Goal: Book appointment/travel/reservation

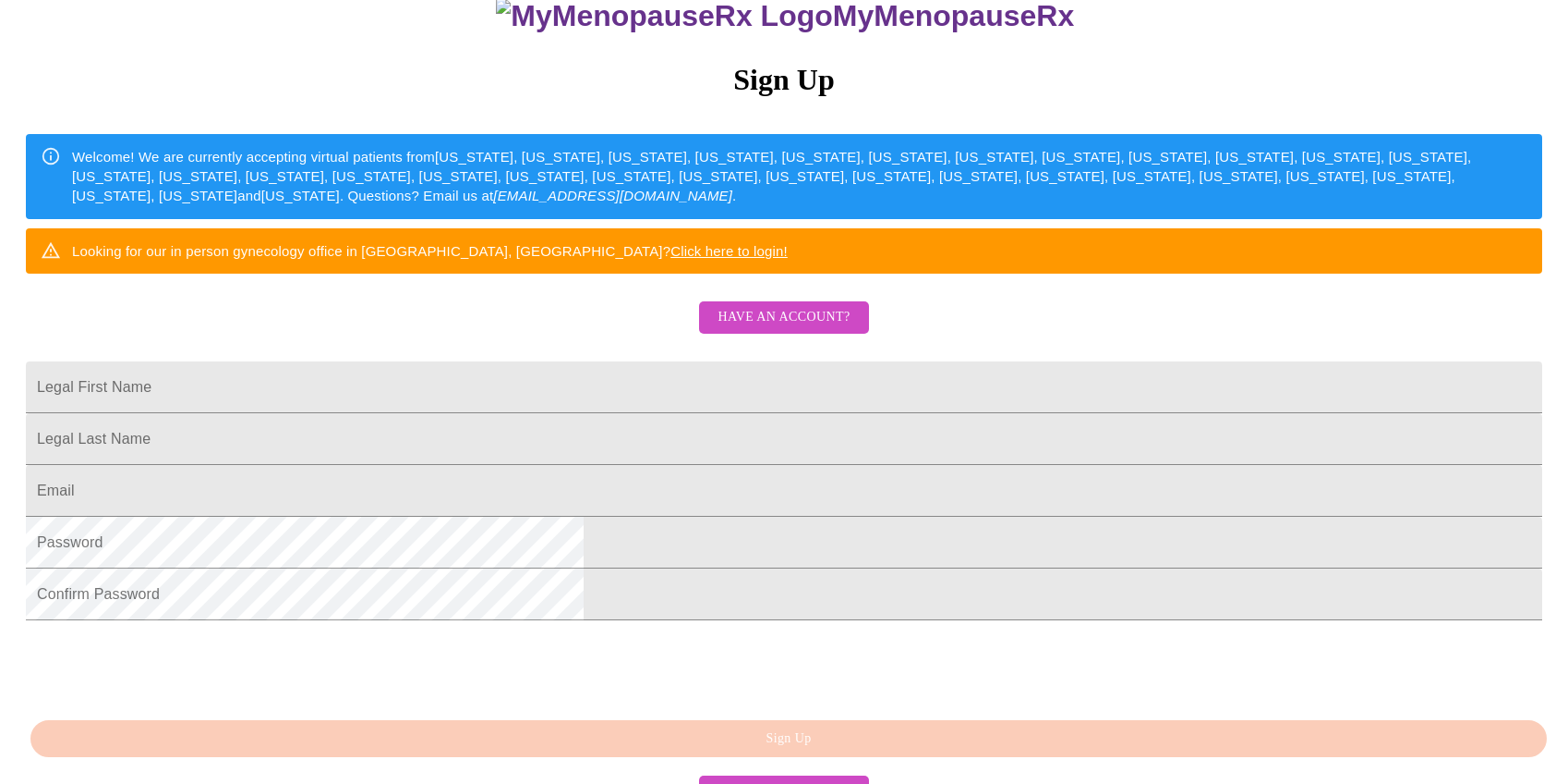
scroll to position [248, 0]
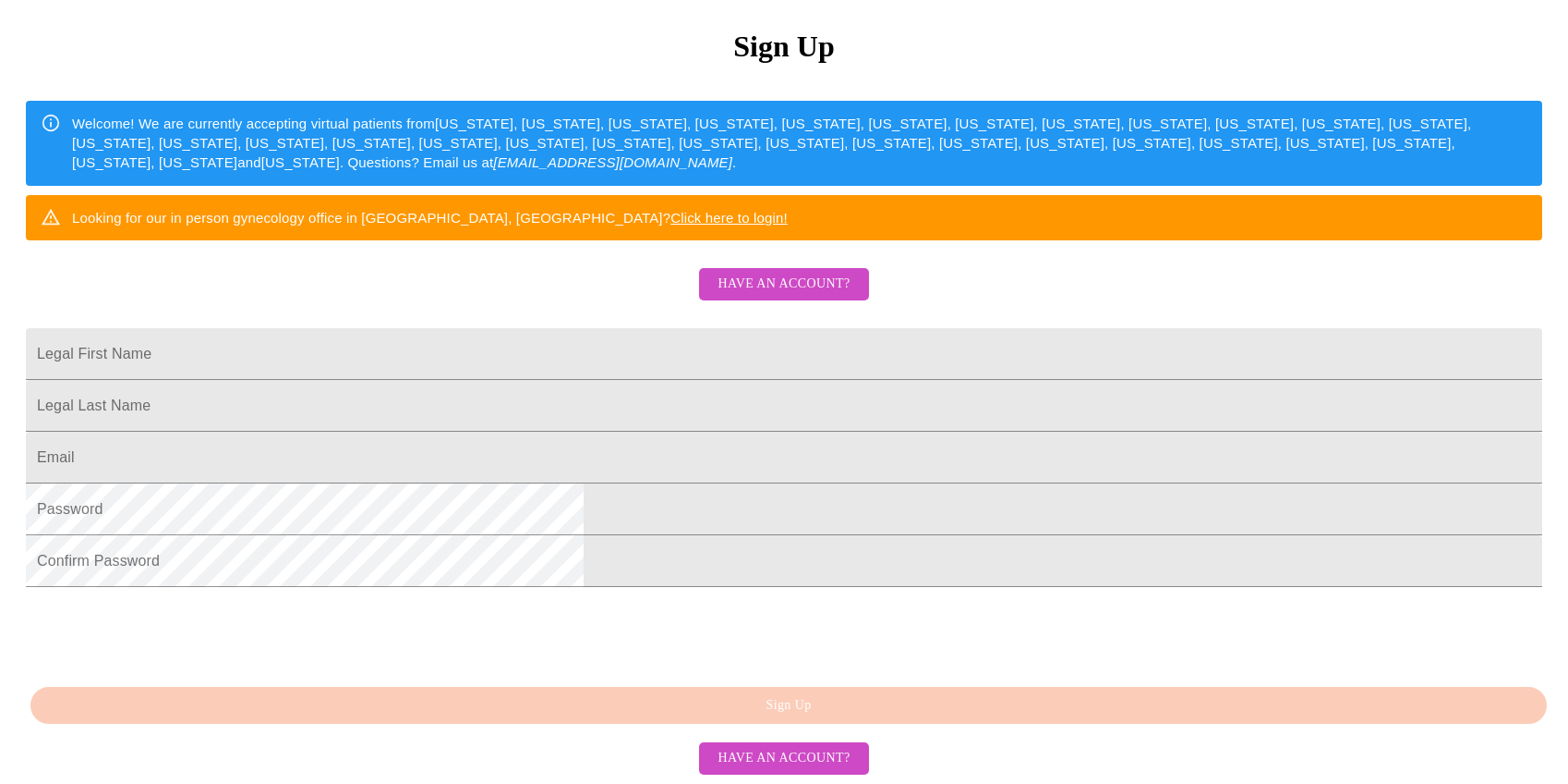
click at [795, 295] on span "Have an account?" at bounding box center [784, 284] width 132 height 23
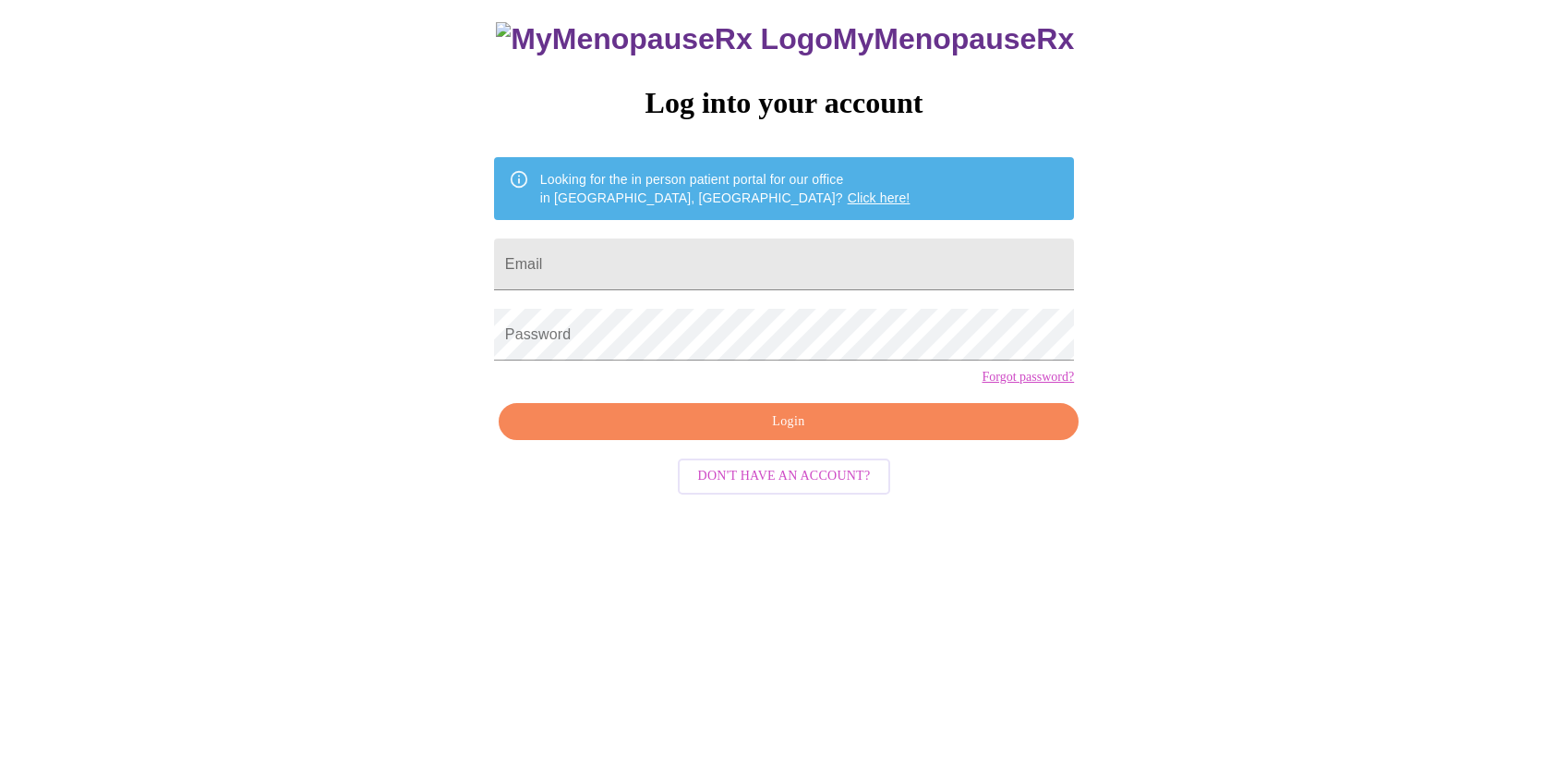
scroll to position [19, 0]
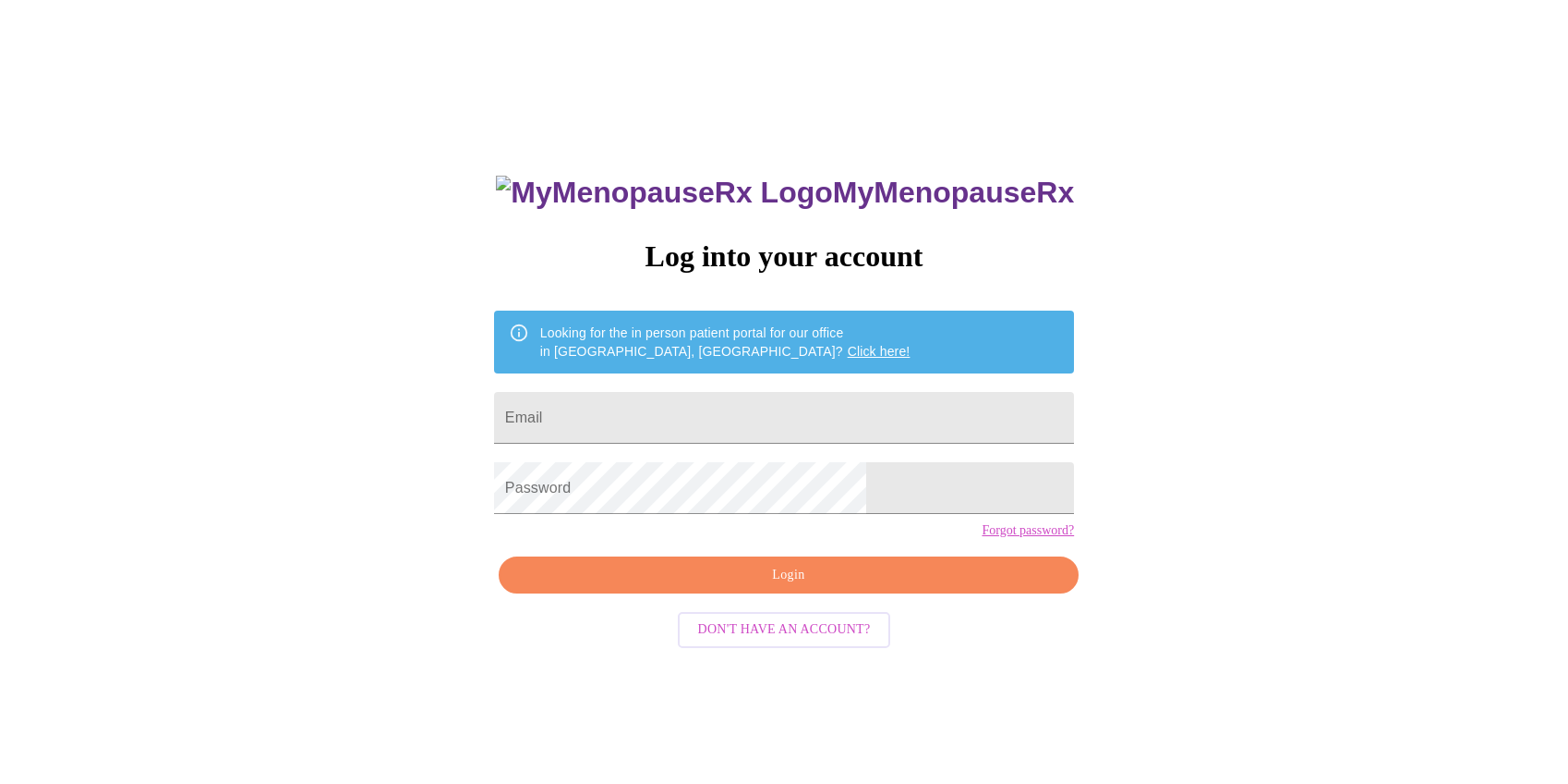
click at [697, 438] on form "Email" at bounding box center [784, 418] width 580 height 71
type input "[EMAIL_ADDRESS][DOMAIN_NAME]"
click at [864, 587] on span "Login" at bounding box center [788, 575] width 538 height 23
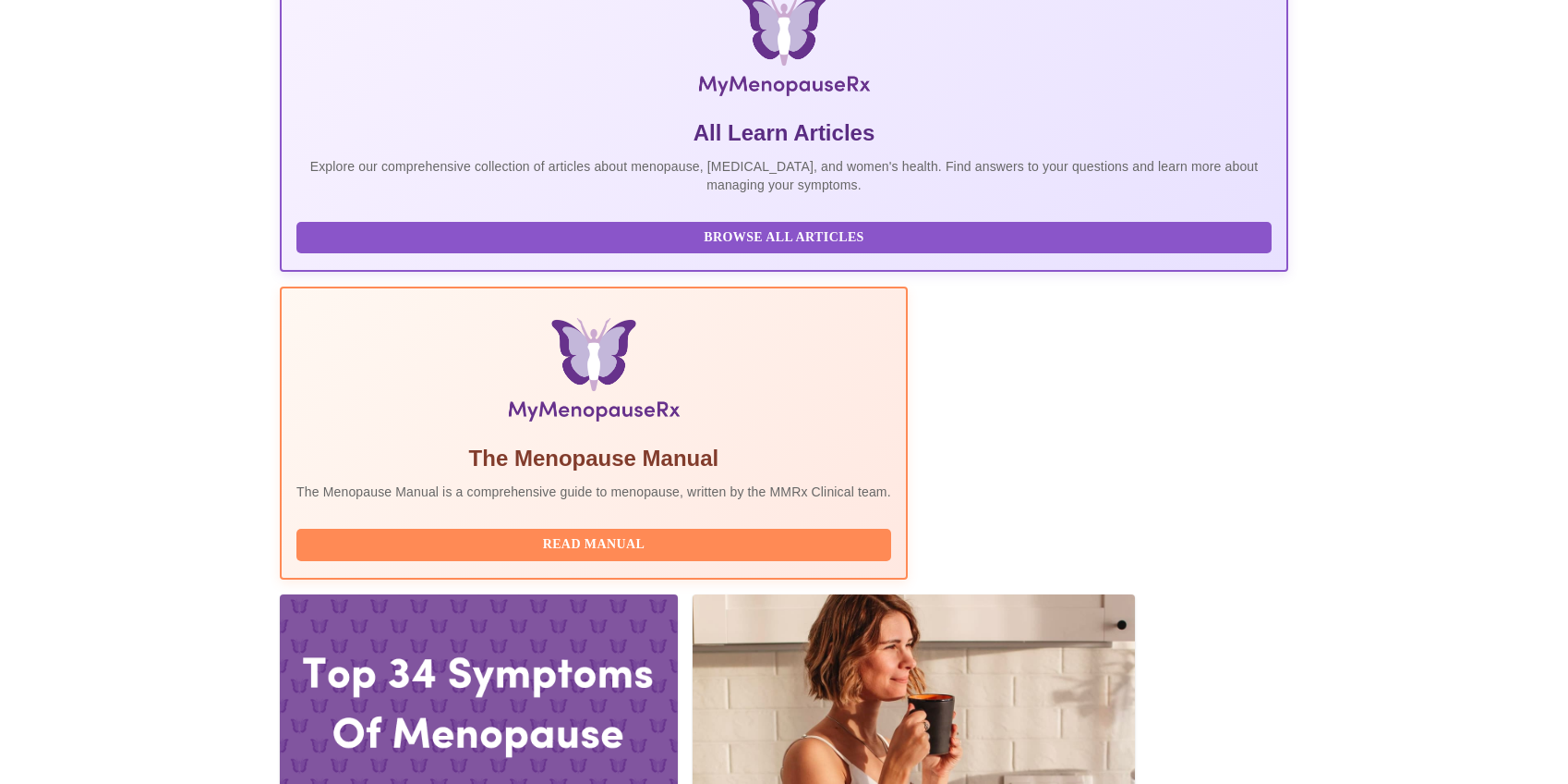
scroll to position [400, 0]
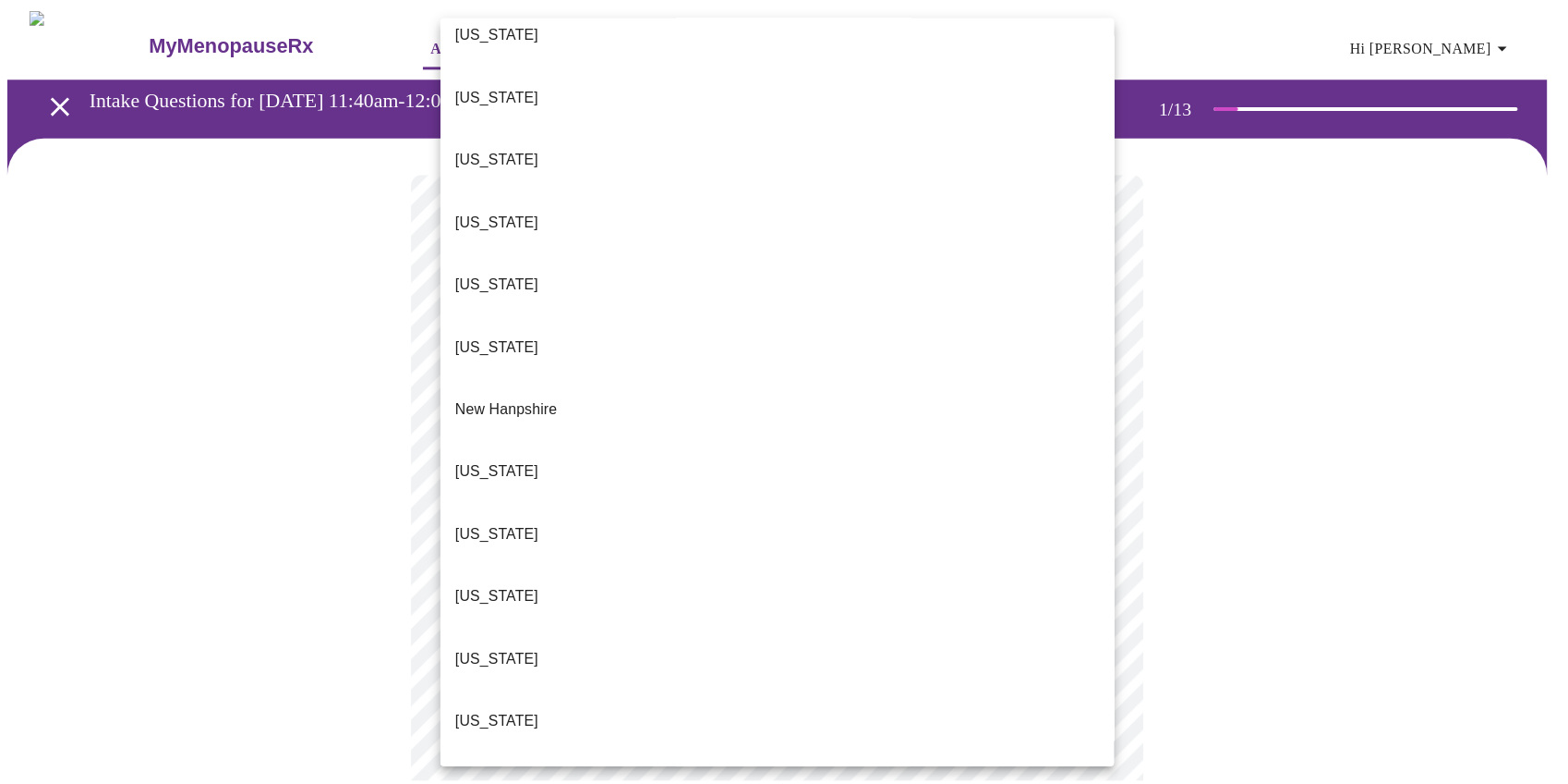
scroll to position [1664, 0]
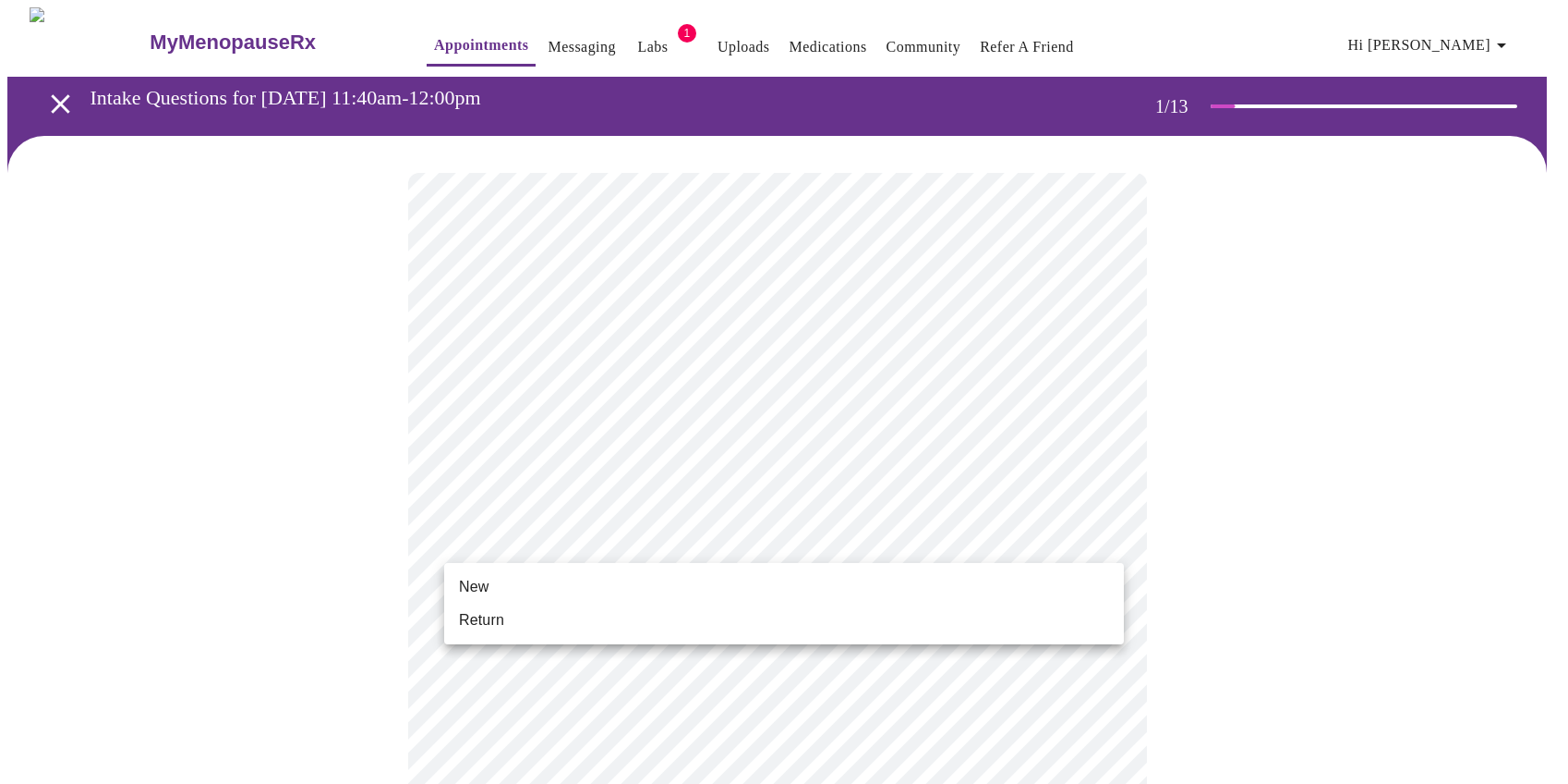
click at [546, 610] on li "Return" at bounding box center [784, 621] width 680 height 33
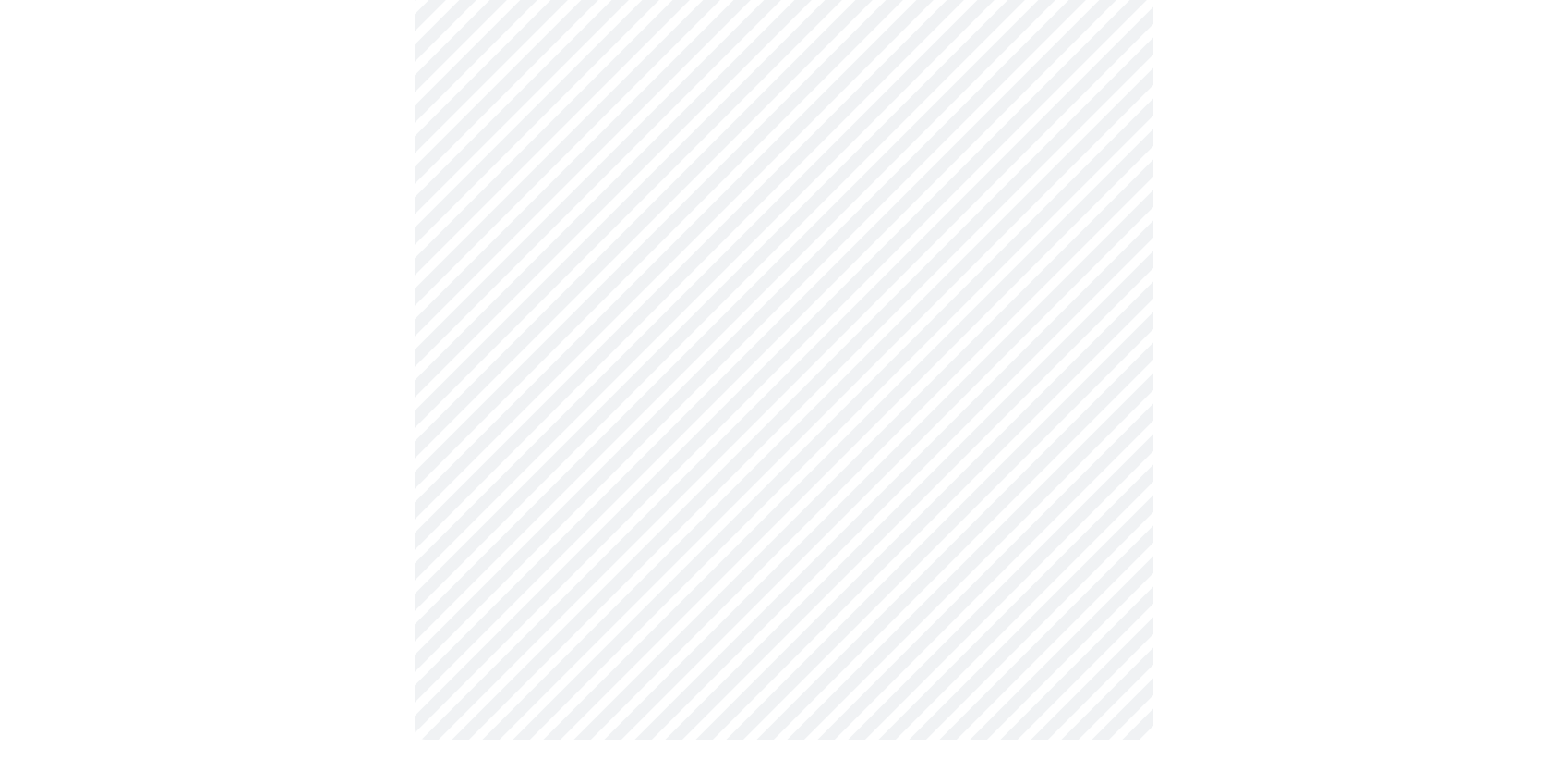
scroll to position [0, 0]
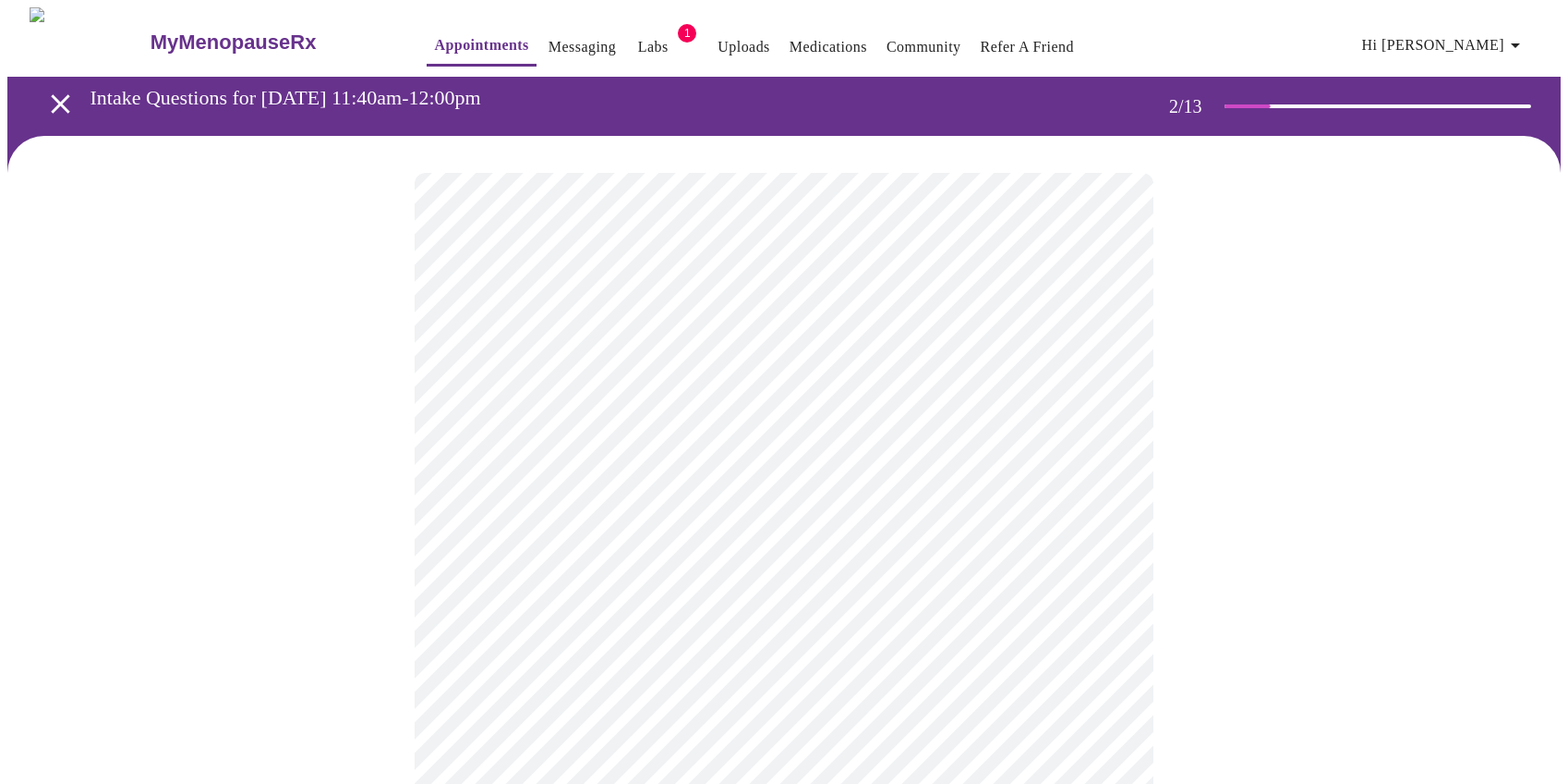
click at [840, 381] on body "MyMenopauseRx Appointments Messaging Labs 1 Uploads Medications Community Refer…" at bounding box center [784, 563] width 1554 height 1111
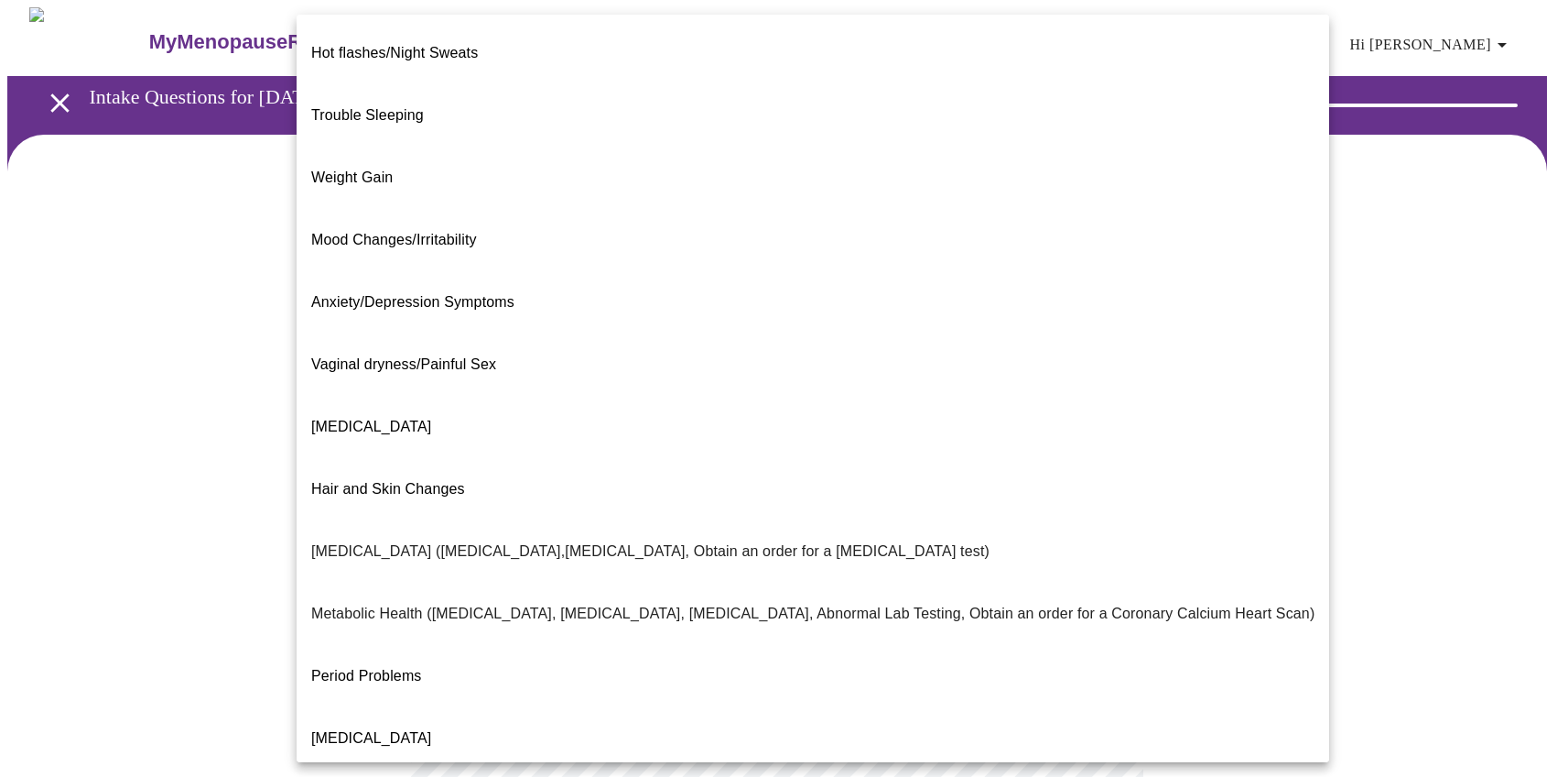
click at [473, 294] on span "Anxiety/Depression Symptoms" at bounding box center [412, 301] width 203 height 16
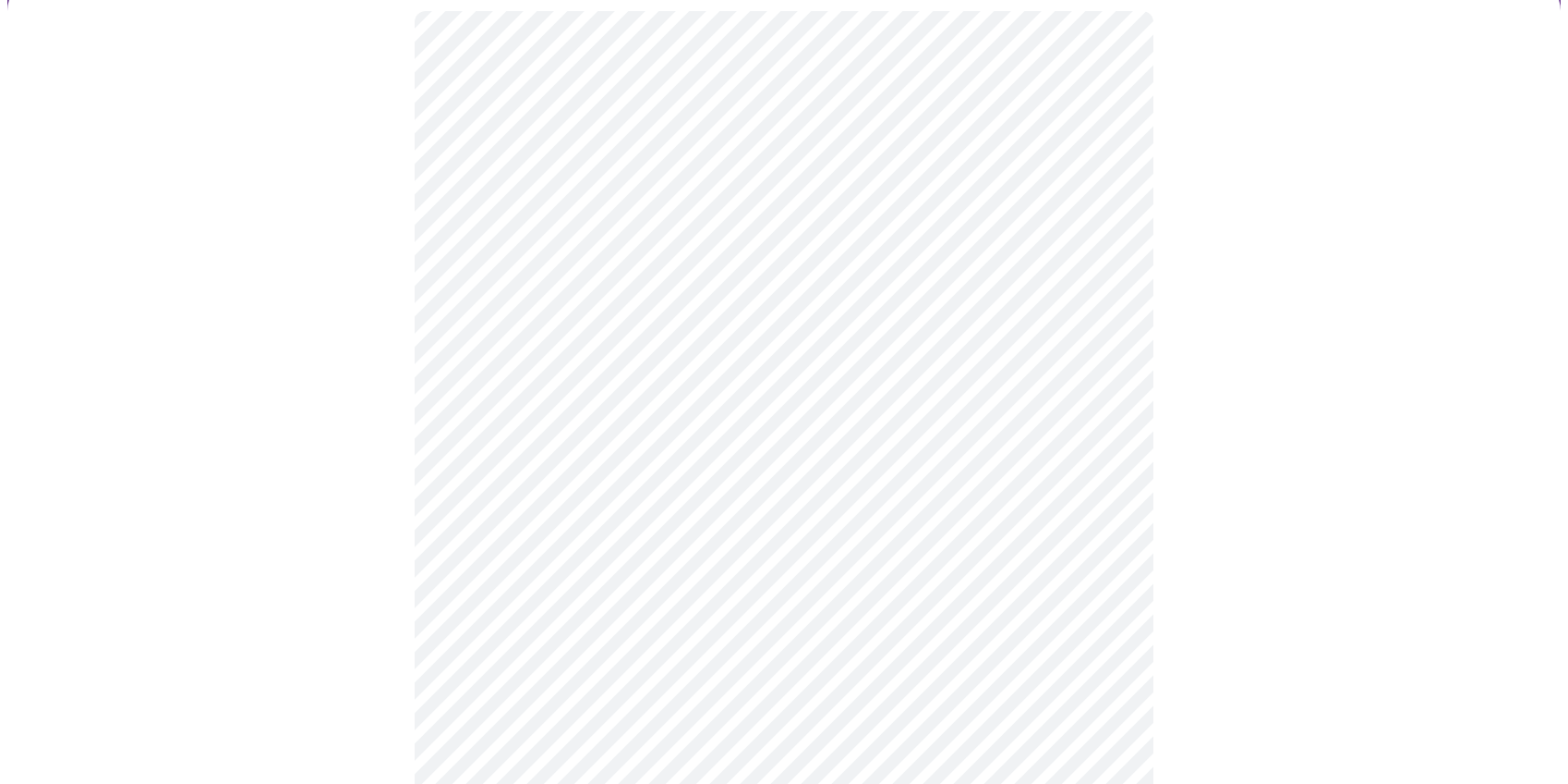
scroll to position [134, 0]
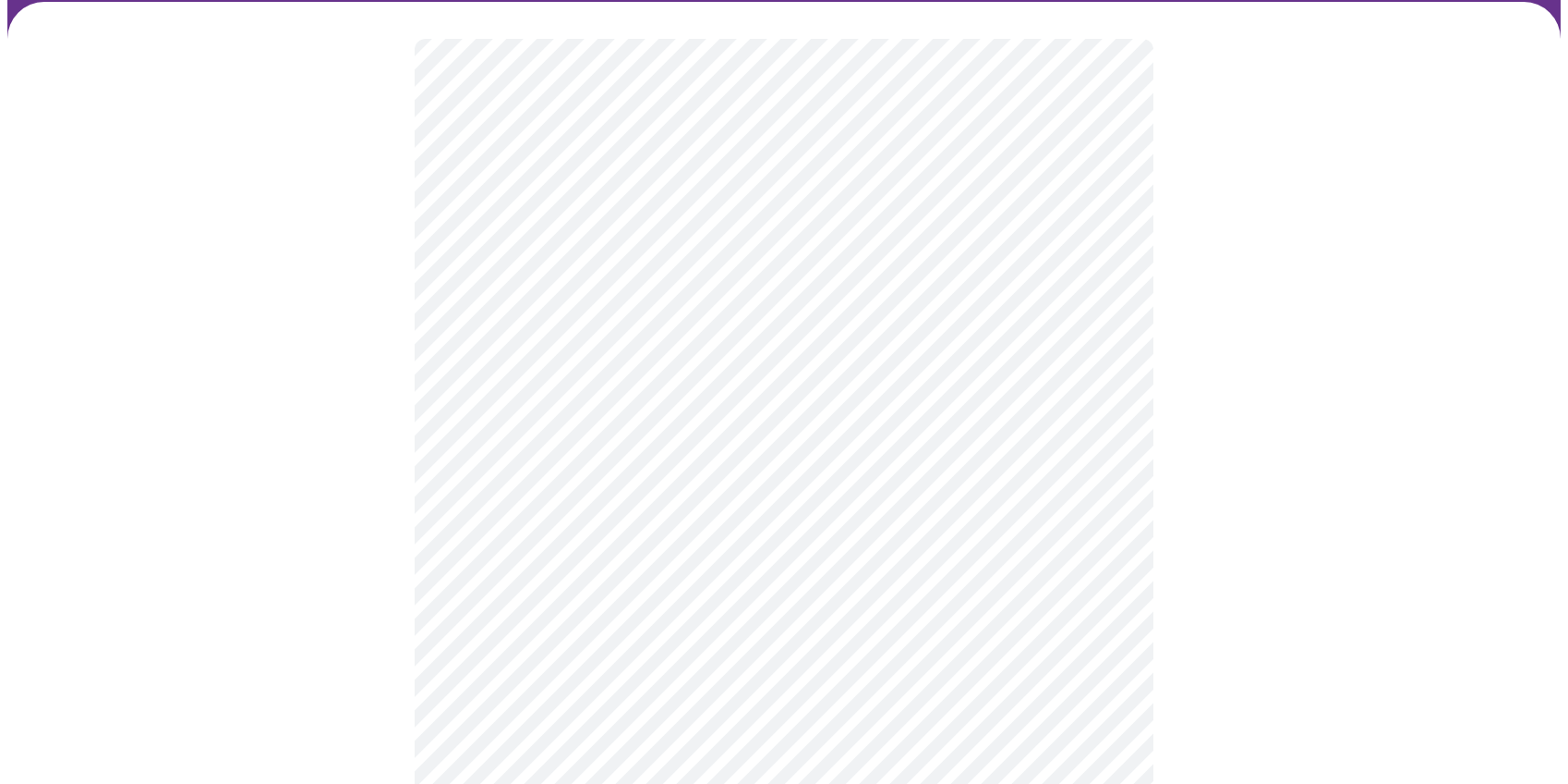
click at [671, 434] on body "MyMenopauseRx Appointments Messaging Labs 1 Uploads Medications Community Refer…" at bounding box center [784, 424] width 1554 height 1100
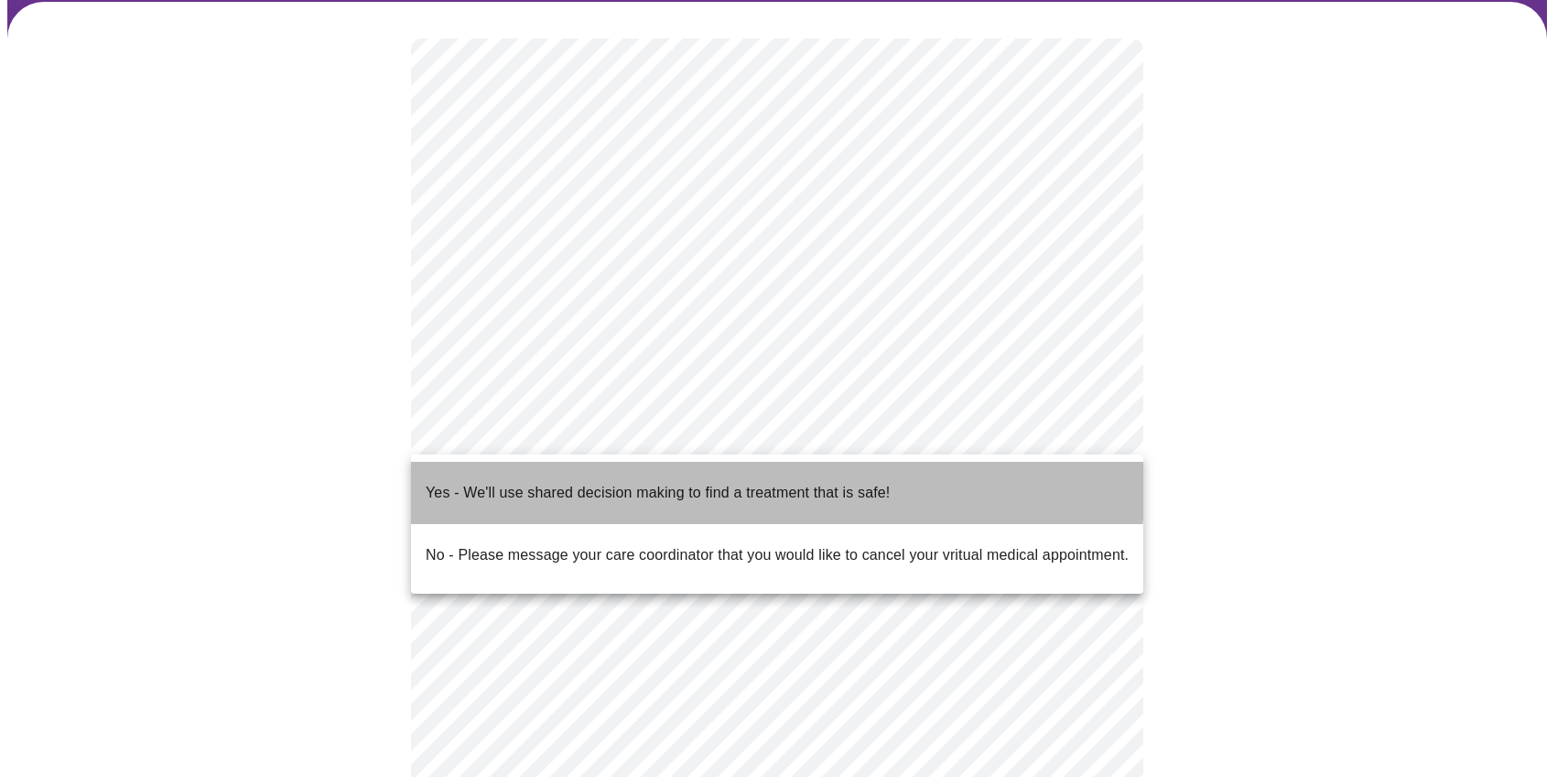
click at [647, 481] on p "Yes - We'll use shared decision making to find a treatment that is safe!" at bounding box center [658, 493] width 464 height 22
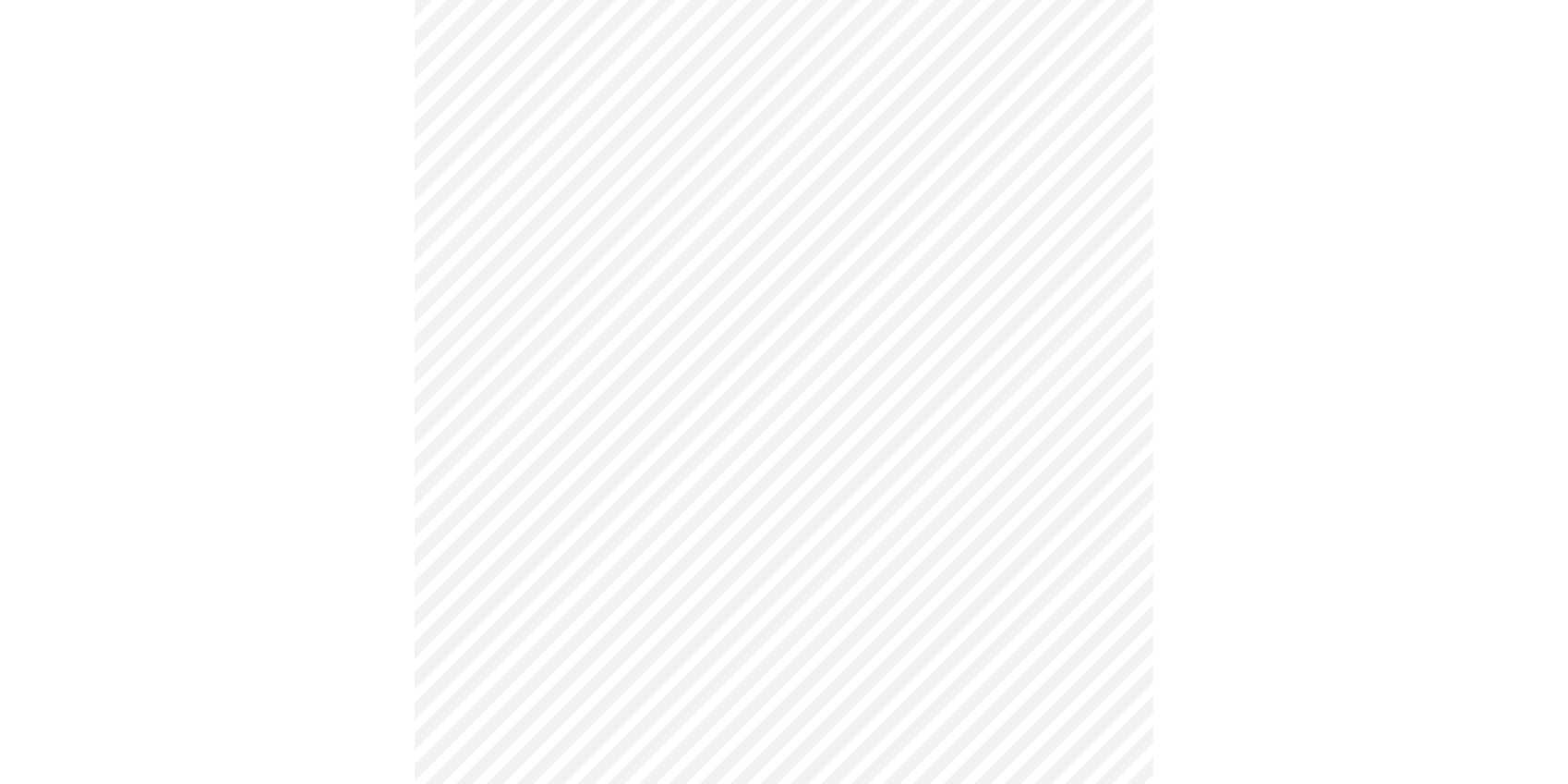
scroll to position [124, 0]
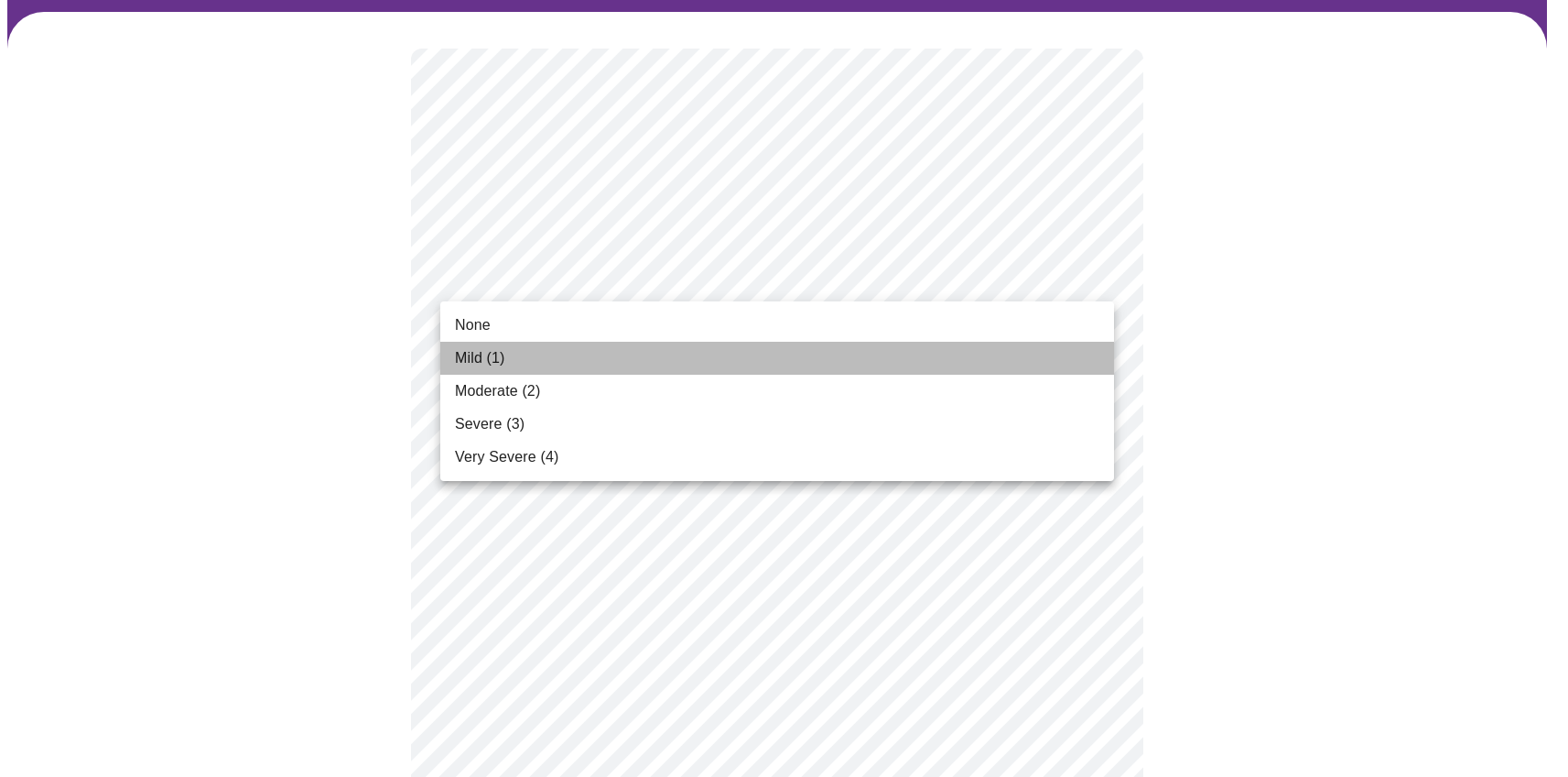
click at [624, 362] on li "Mild (1)" at bounding box center [778, 358] width 674 height 33
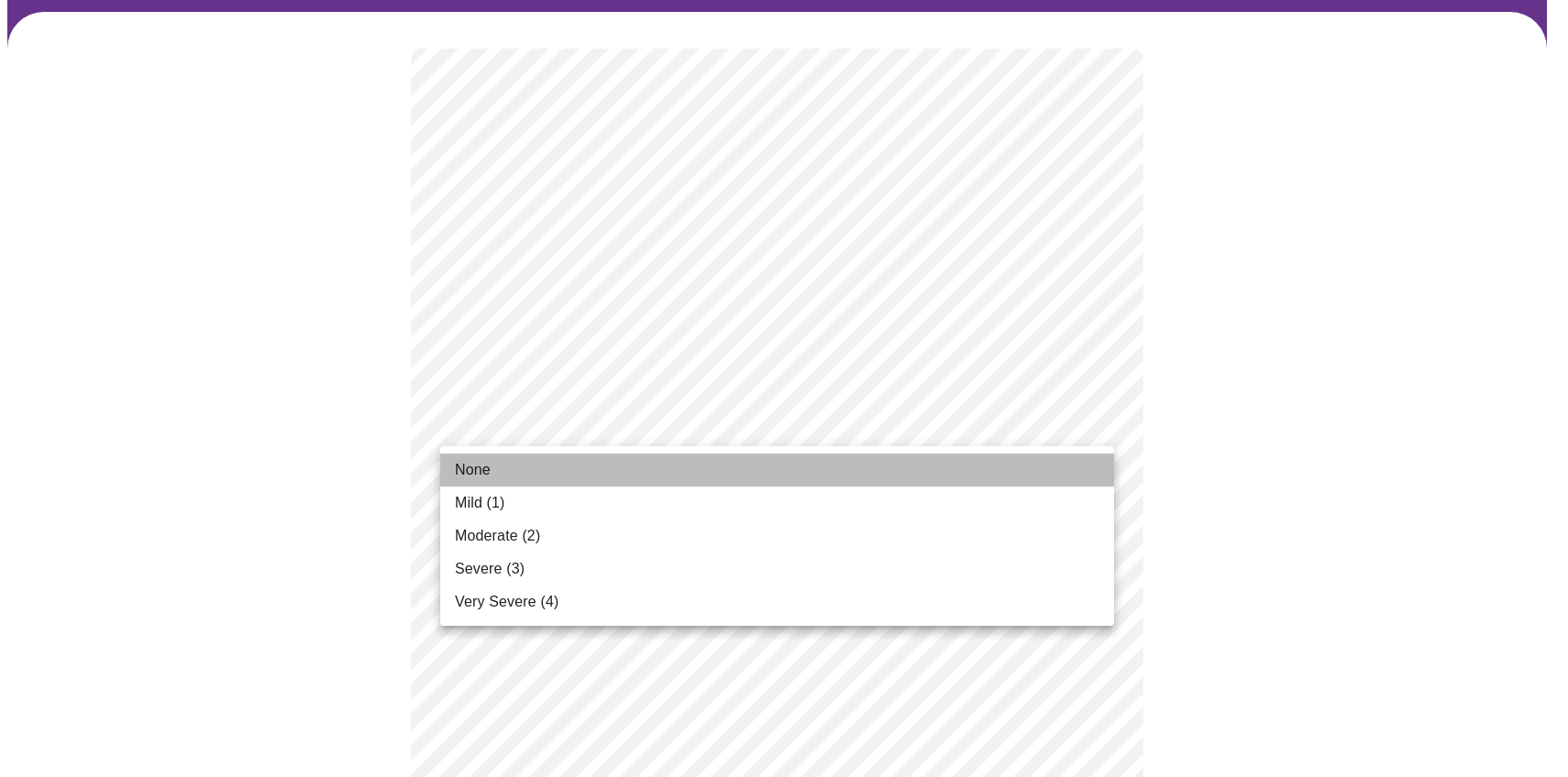
click at [503, 464] on li "None" at bounding box center [778, 470] width 674 height 33
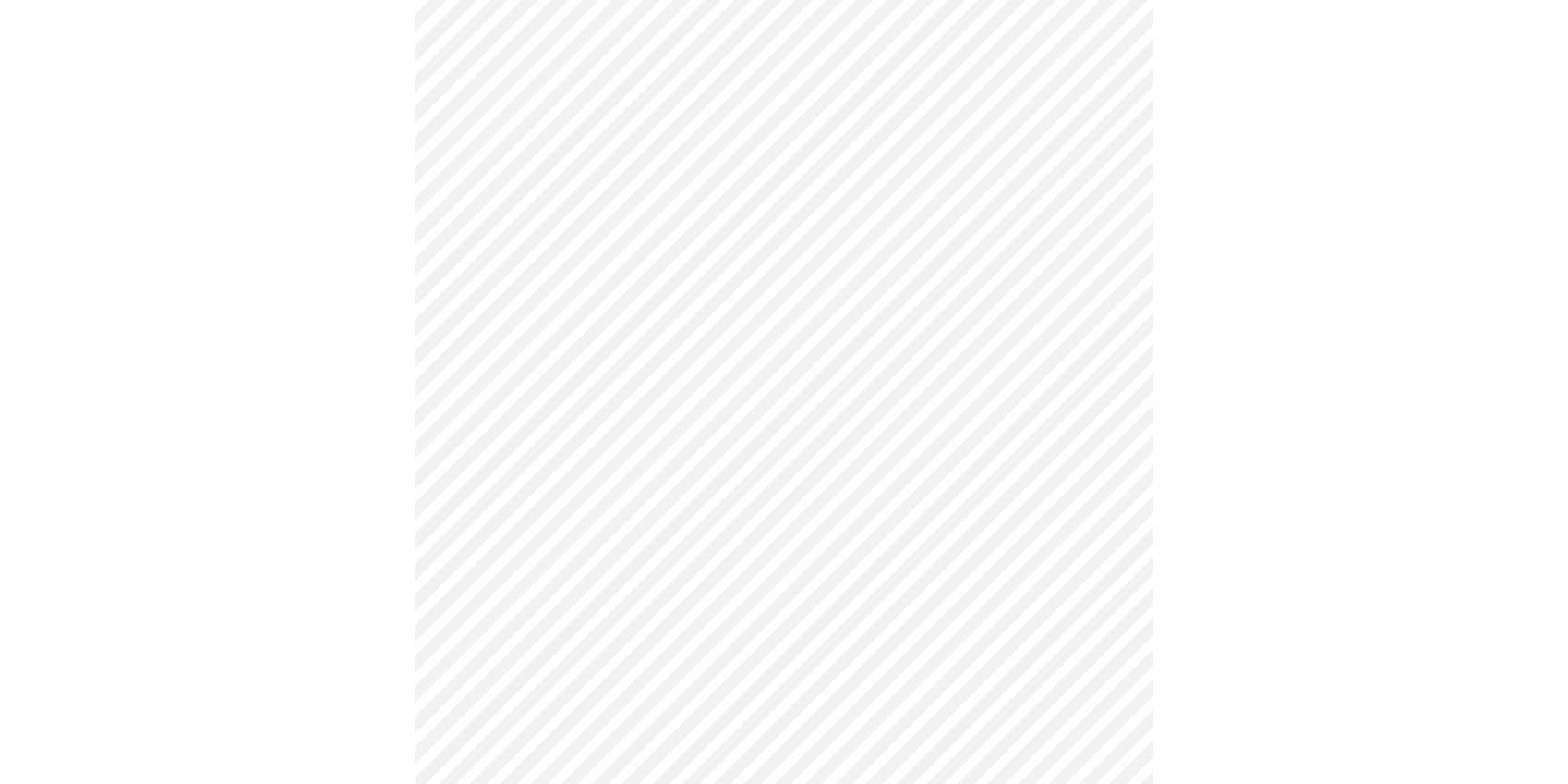
scroll to position [464, 0]
click at [653, 235] on body "MyMenopauseRx Appointments Messaging Labs 1 Uploads Medications Community Refer…" at bounding box center [784, 746] width 1554 height 2407
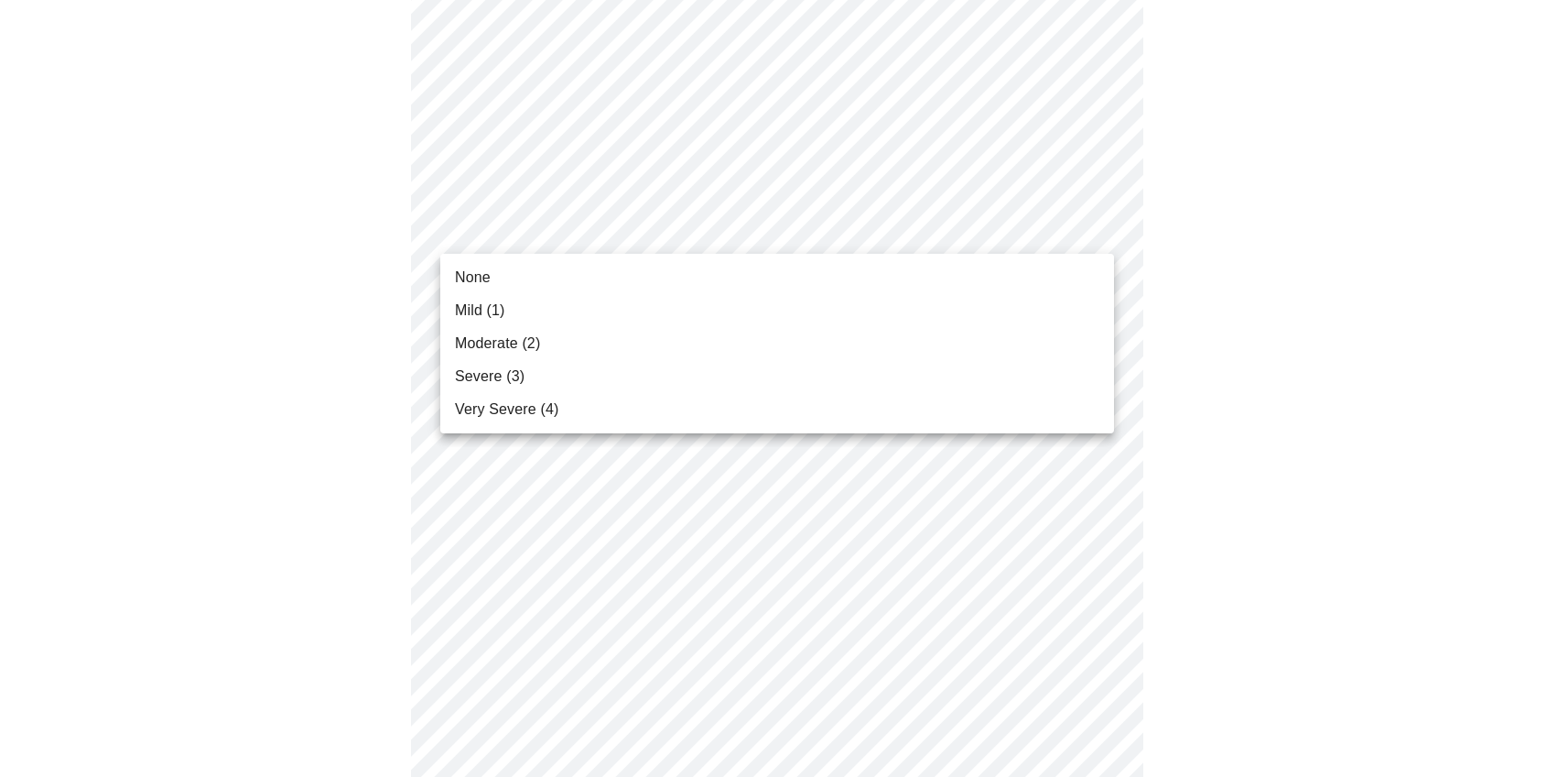
click at [573, 331] on li "Moderate (2)" at bounding box center [778, 343] width 674 height 33
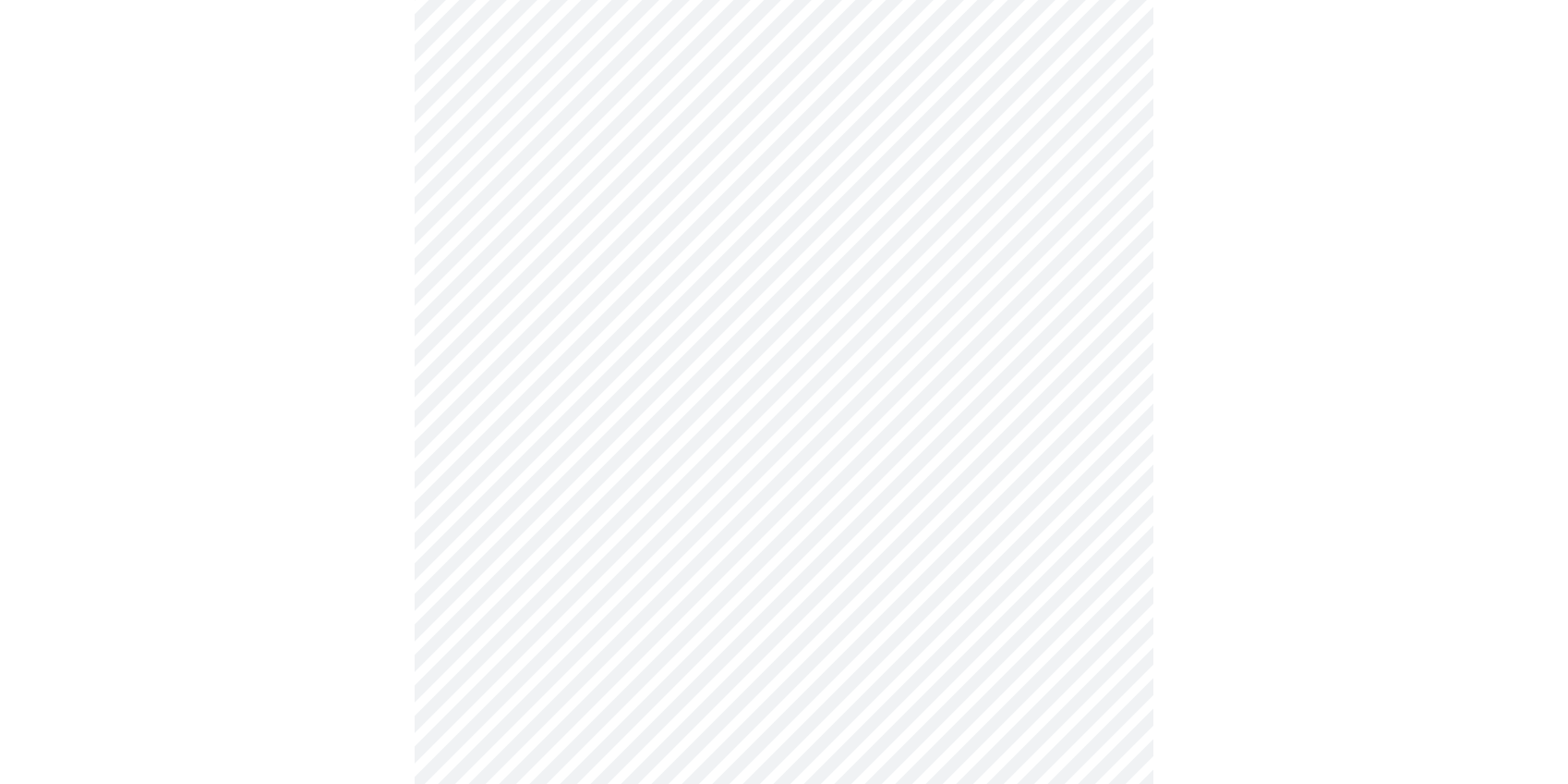
click at [614, 373] on body "MyMenopauseRx Appointments Messaging Labs 1 Uploads Medications Community Refer…" at bounding box center [784, 733] width 1554 height 2381
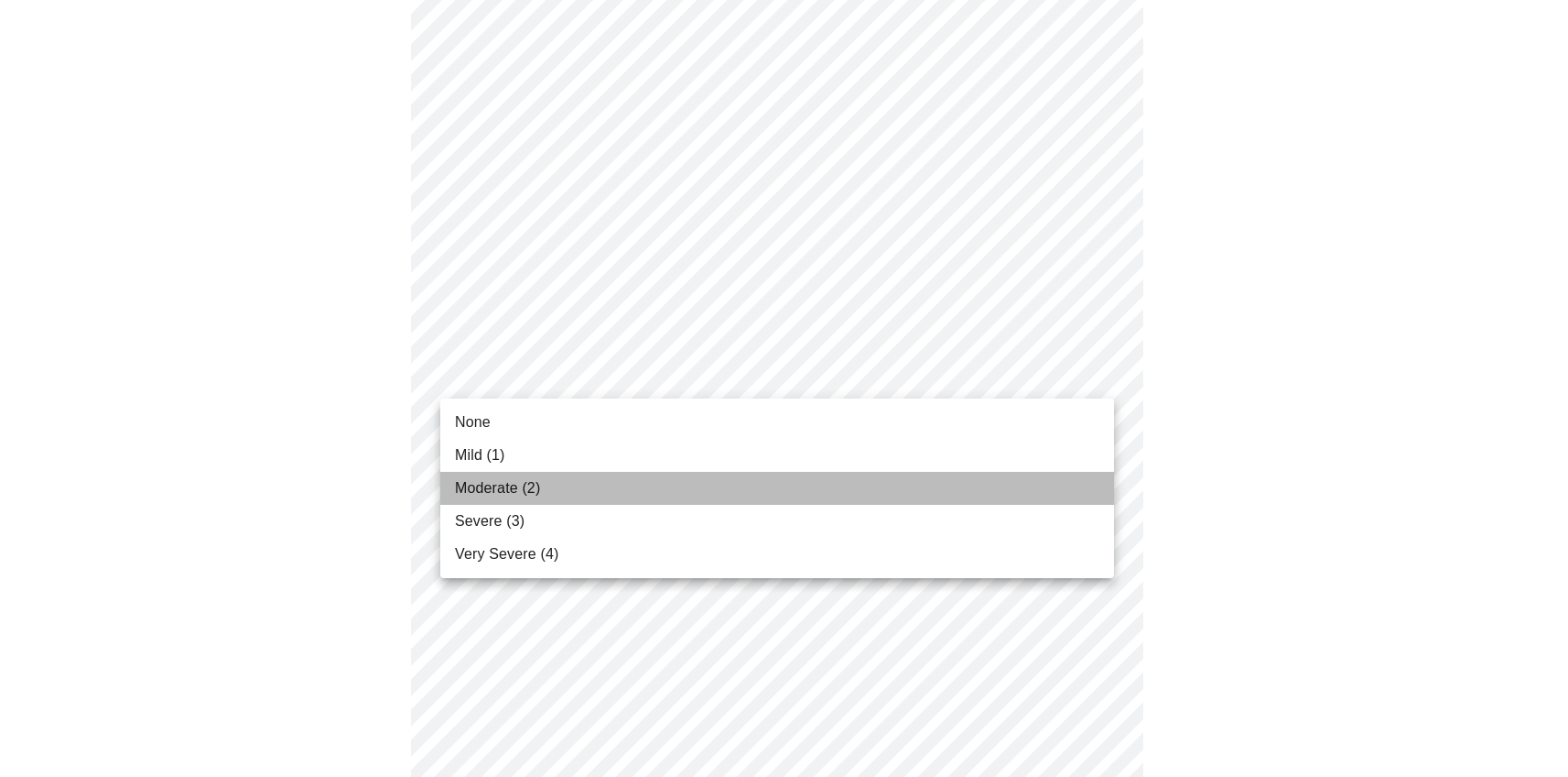
click at [554, 481] on li "Moderate (2)" at bounding box center [778, 488] width 674 height 33
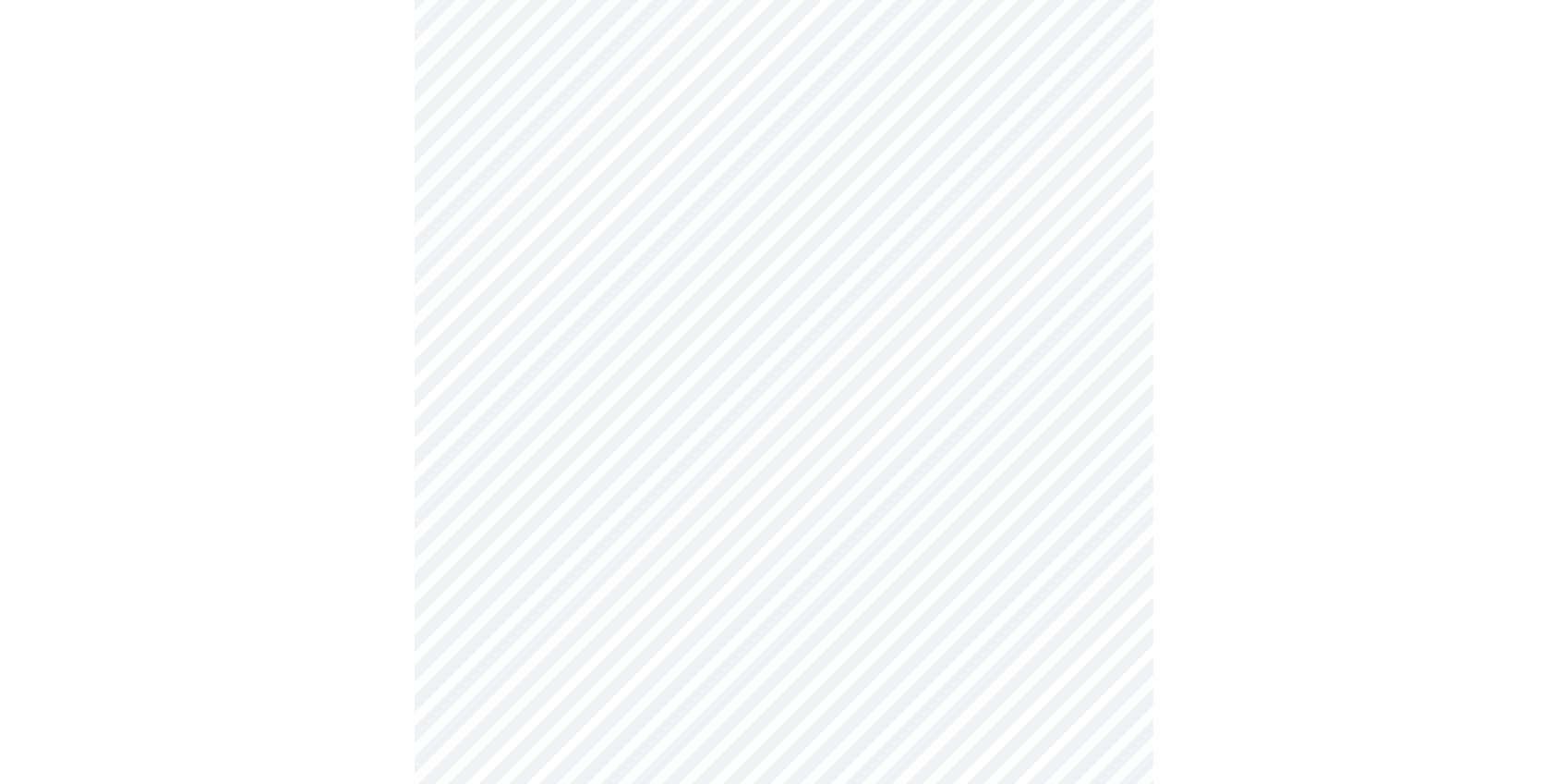
scroll to position [671, 0]
click at [641, 291] on body "MyMenopauseRx Appointments Messaging Labs 1 Uploads Medications Community Refer…" at bounding box center [791, 514] width 1567 height 2355
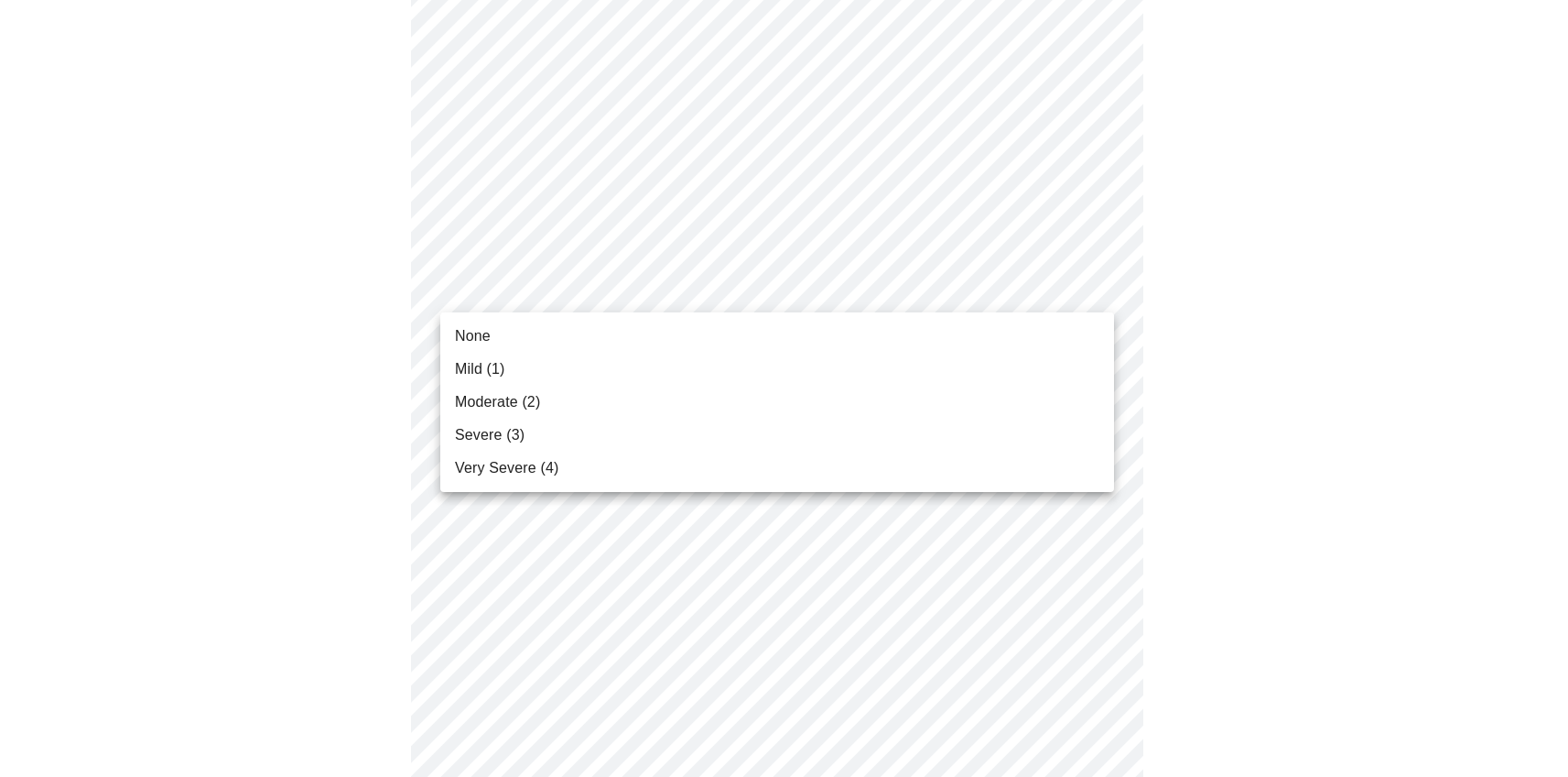
click at [549, 349] on li "None" at bounding box center [778, 336] width 674 height 33
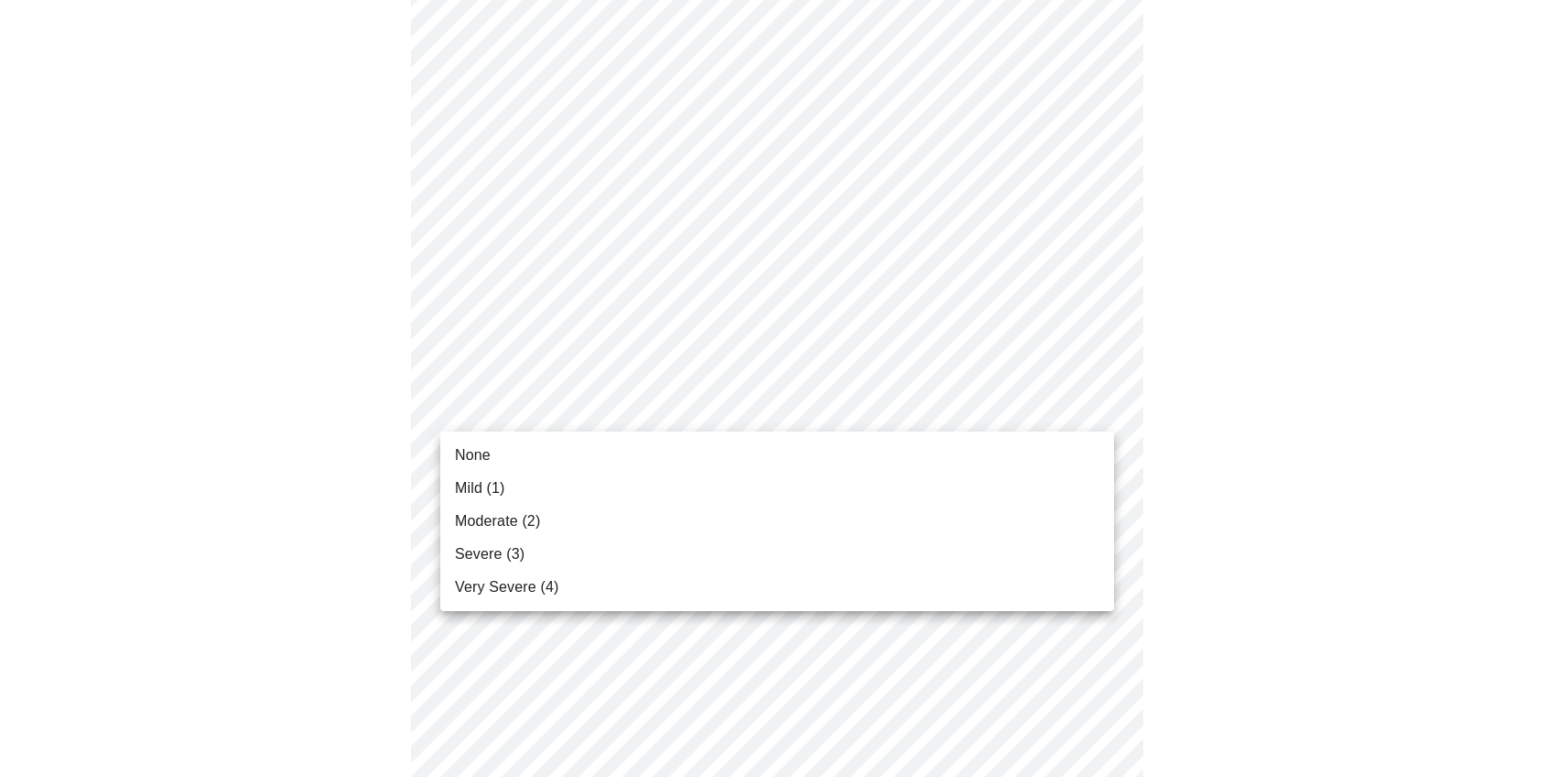
click at [591, 407] on body "MyMenopauseRx Appointments Messaging Labs 1 Uploads Medications Community Refer…" at bounding box center [784, 496] width 1553 height 2308
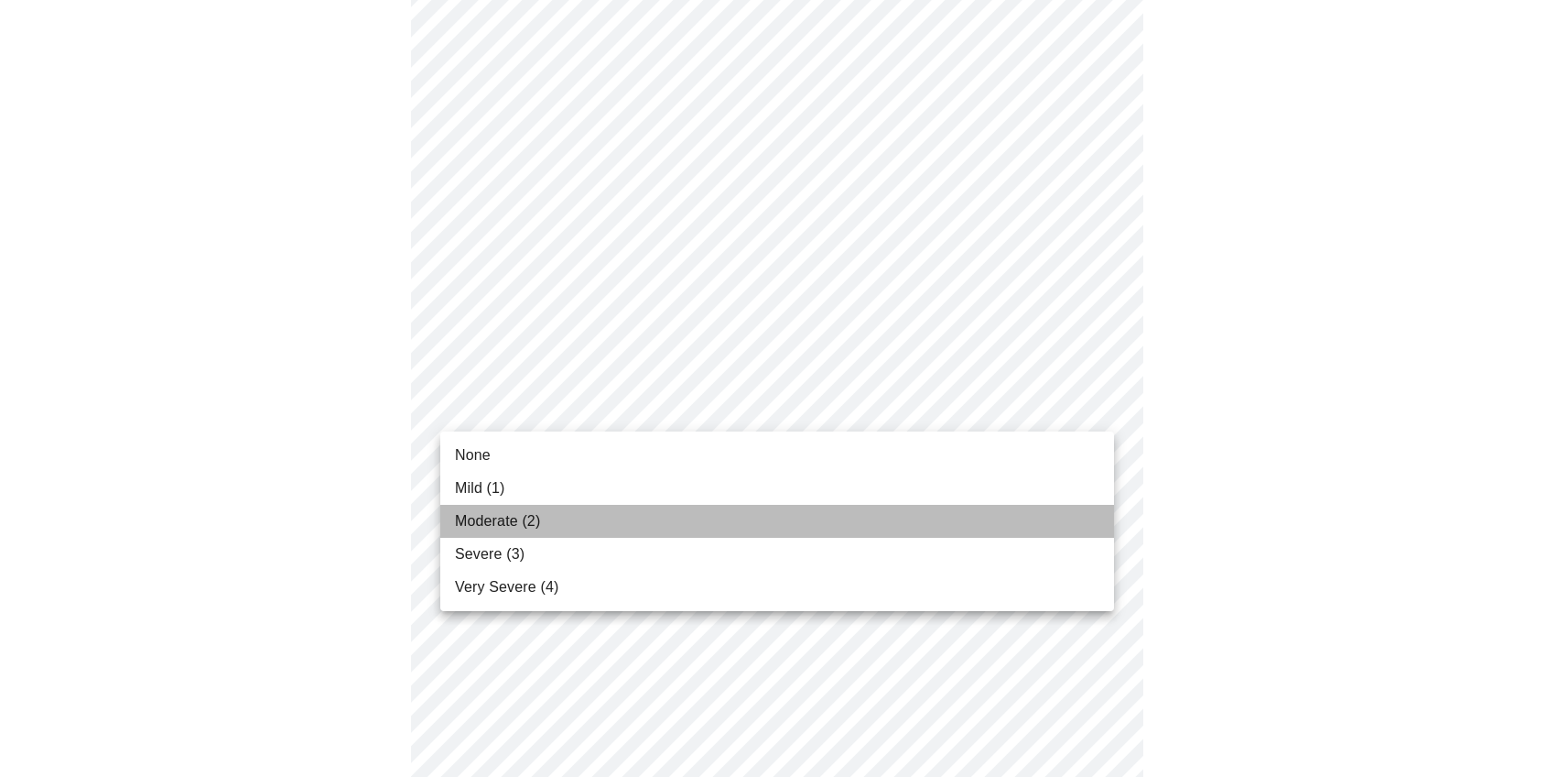
click at [535, 511] on span "Moderate (2)" at bounding box center [498, 521] width 86 height 22
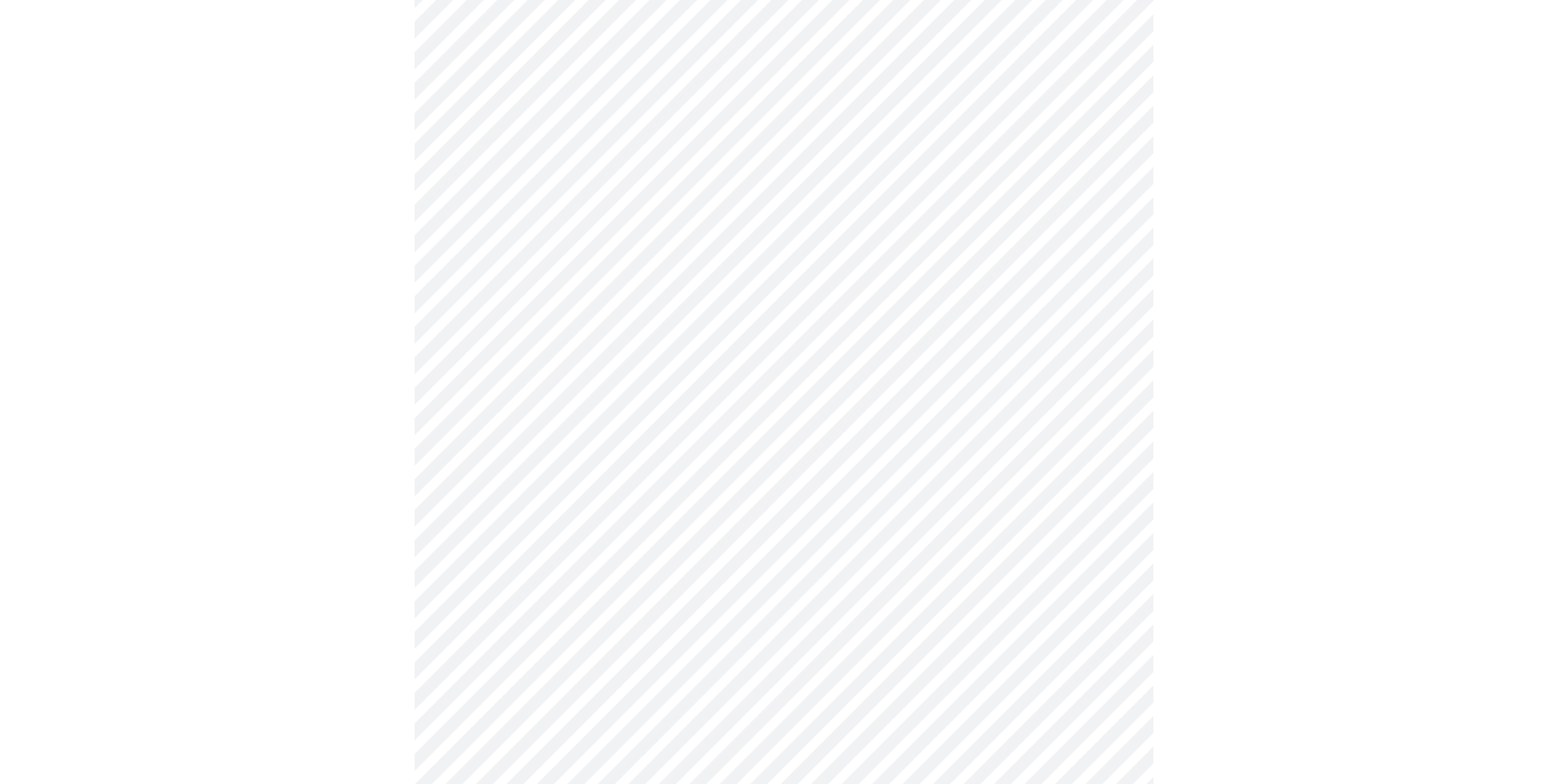
scroll to position [875, 0]
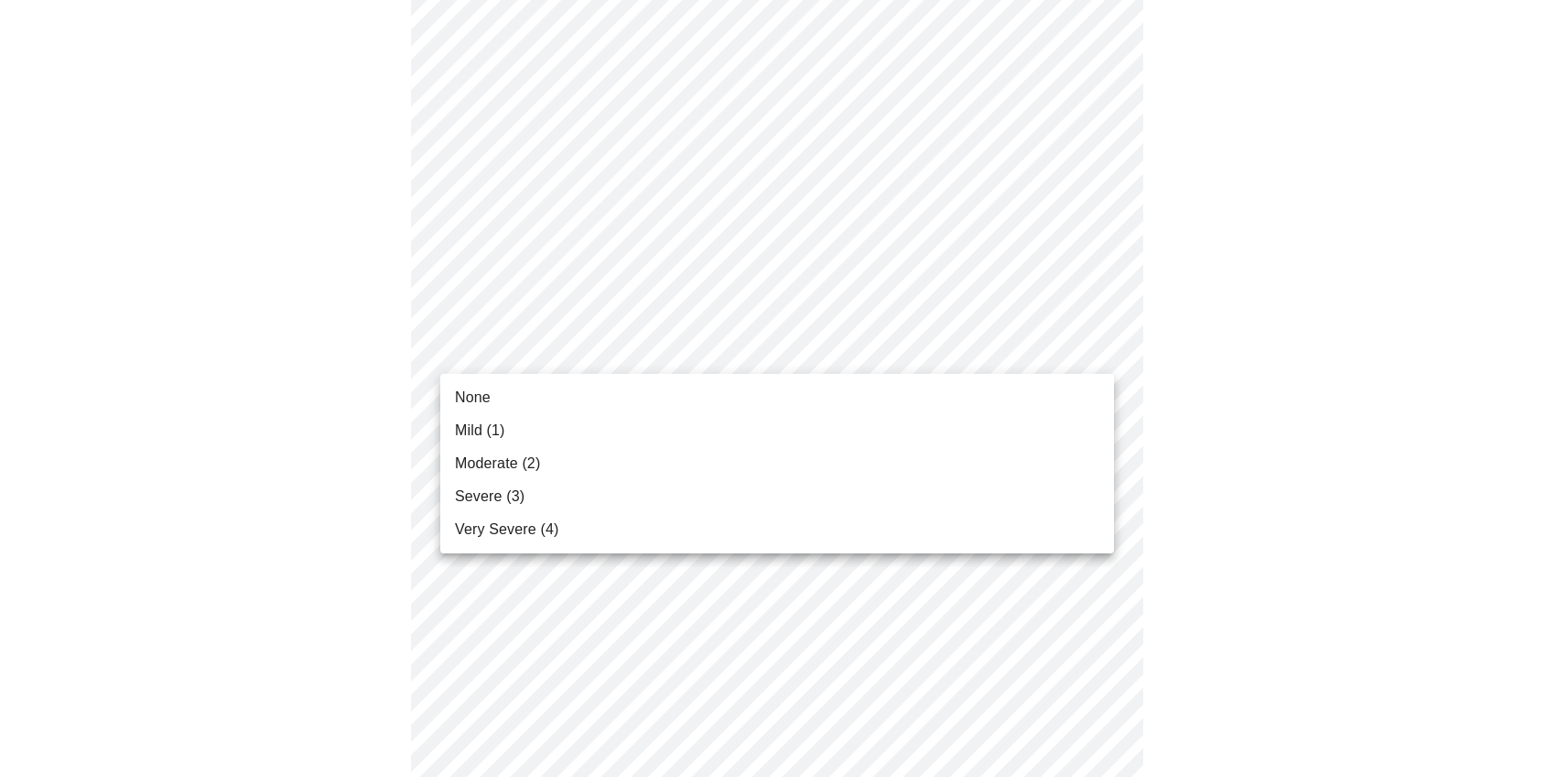
click at [613, 354] on body "MyMenopauseRx Appointments Messaging Labs 1 Uploads Medications Community Refer…" at bounding box center [784, 281] width 1553 height 2282
click at [559, 456] on li "Moderate (2)" at bounding box center [778, 464] width 674 height 33
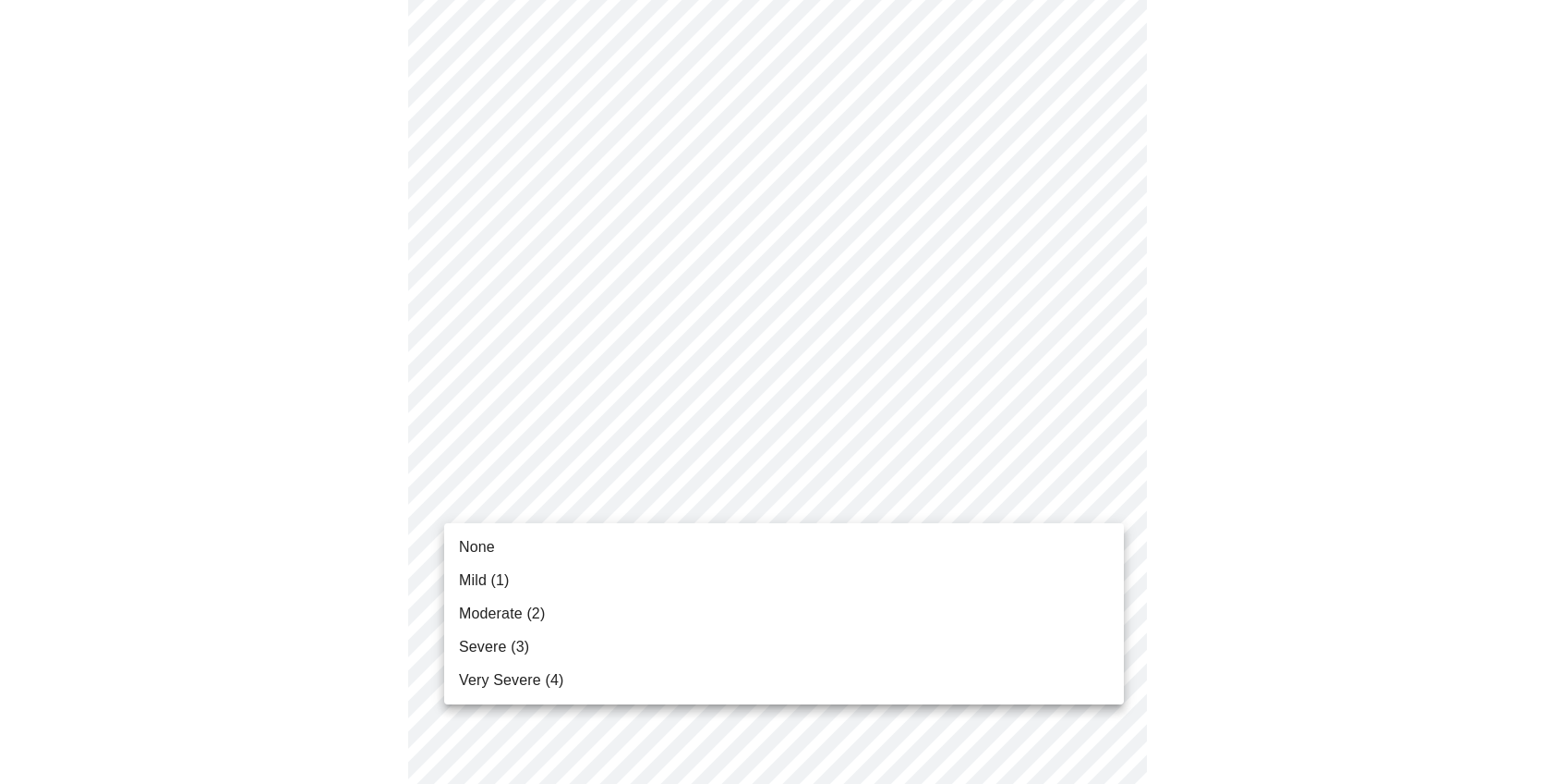
click at [736, 497] on body "MyMenopauseRx Appointments Messaging Labs 1 Uploads Medications Community Refer…" at bounding box center [784, 271] width 1554 height 2278
click at [522, 549] on li "None" at bounding box center [784, 547] width 680 height 33
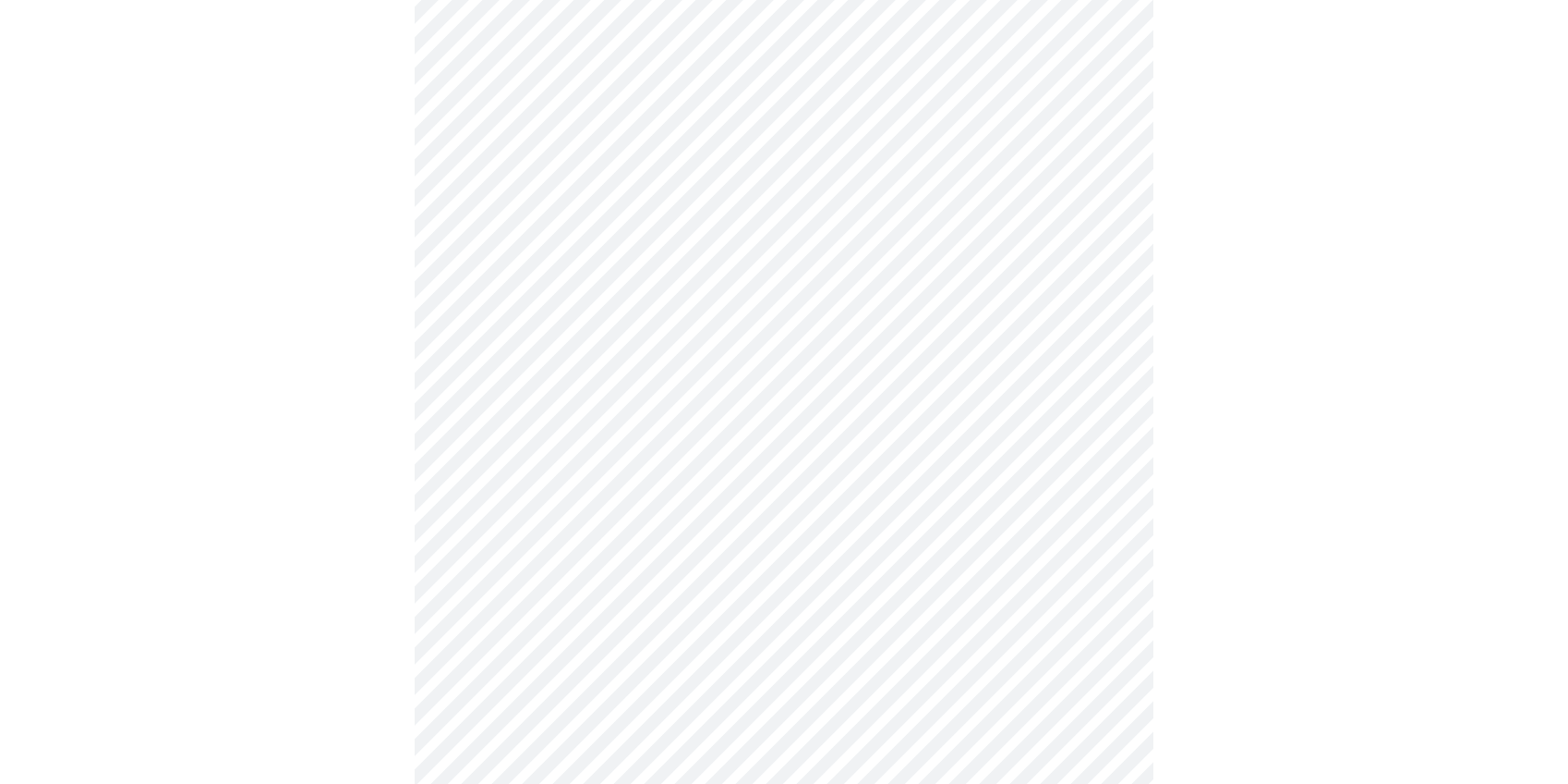
scroll to position [1326, 0]
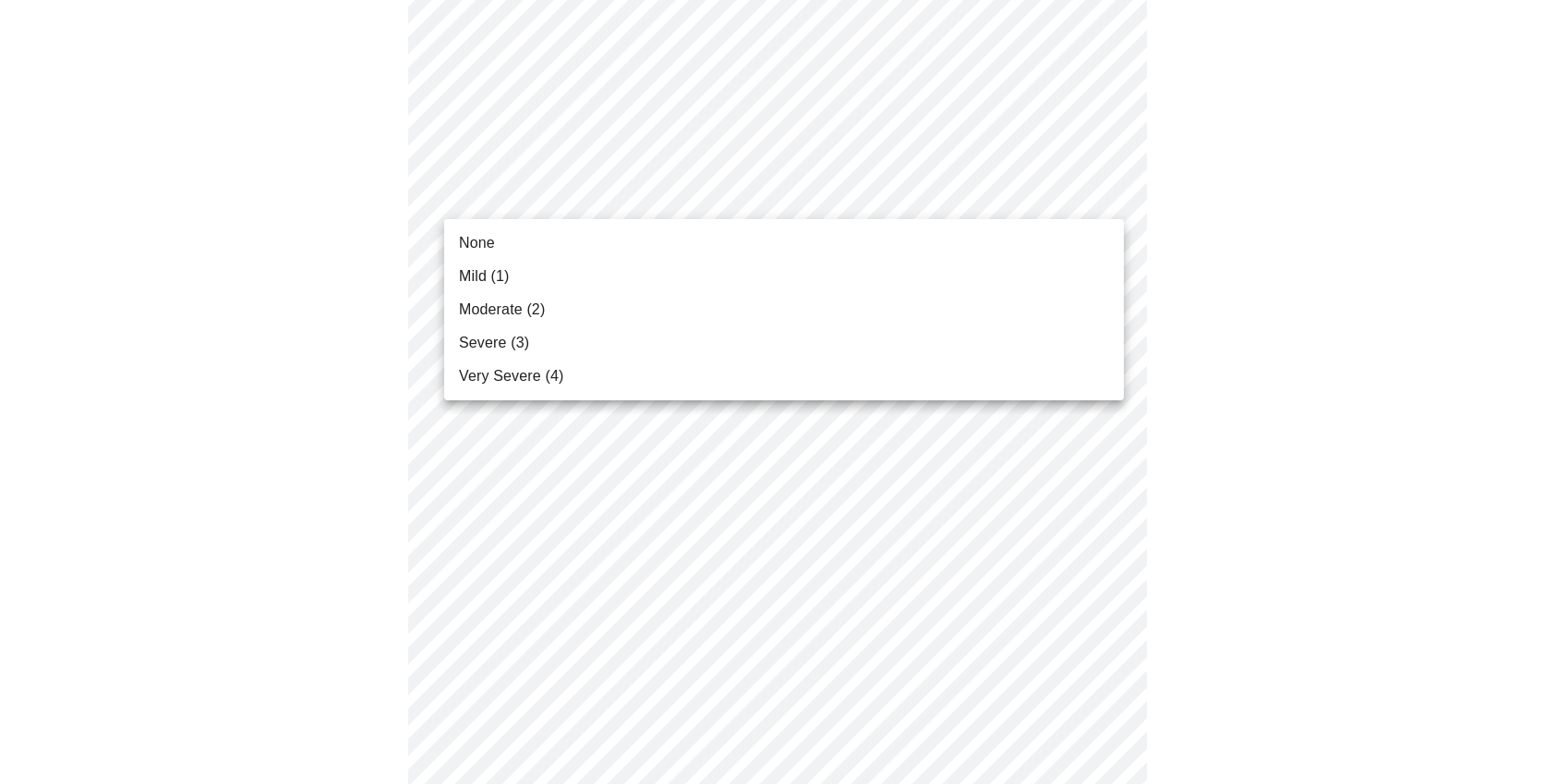
click at [1256, 200] on div at bounding box center [791, 392] width 1582 height 784
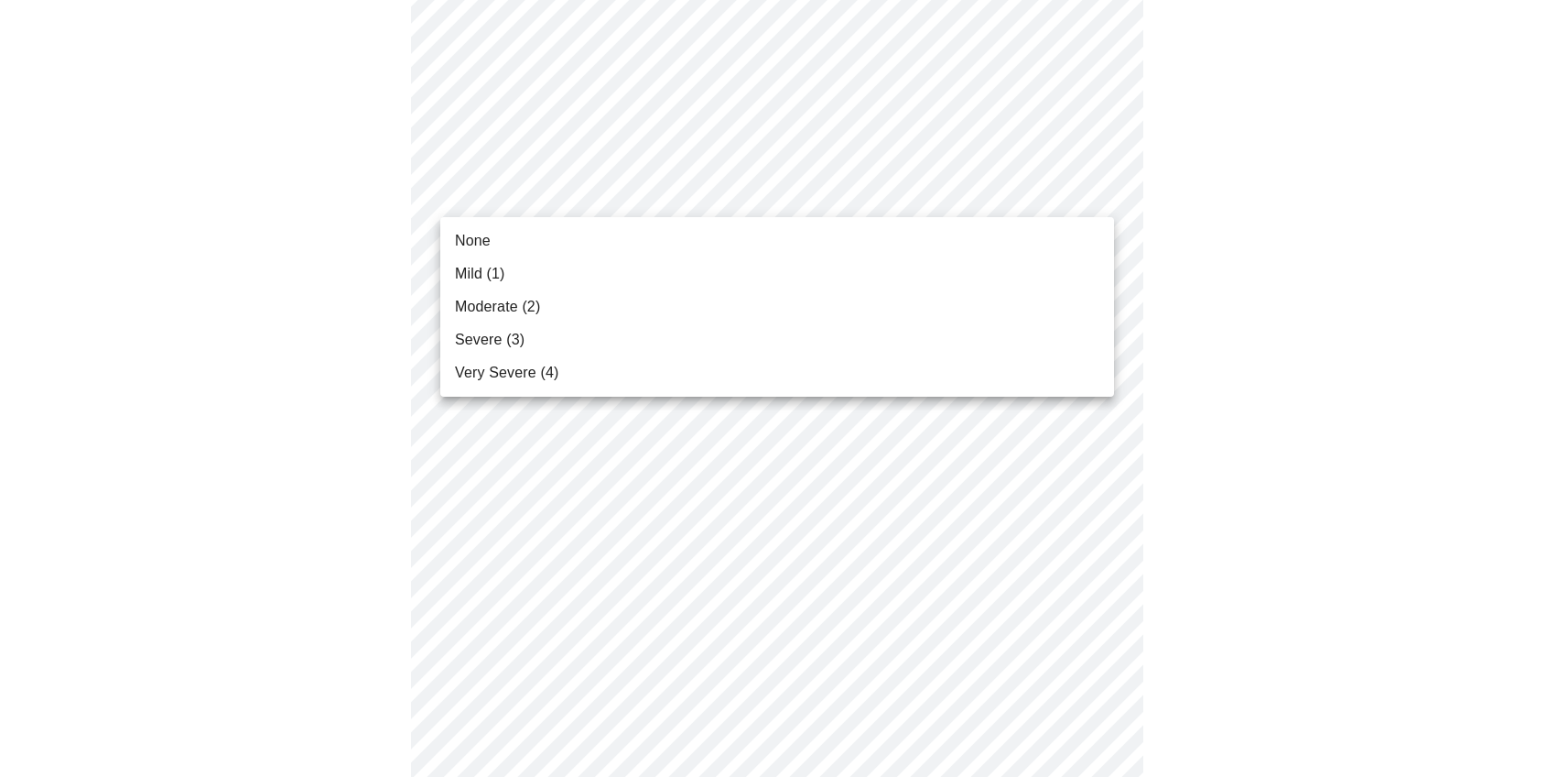
click at [1097, 188] on div at bounding box center [784, 388] width 1568 height 777
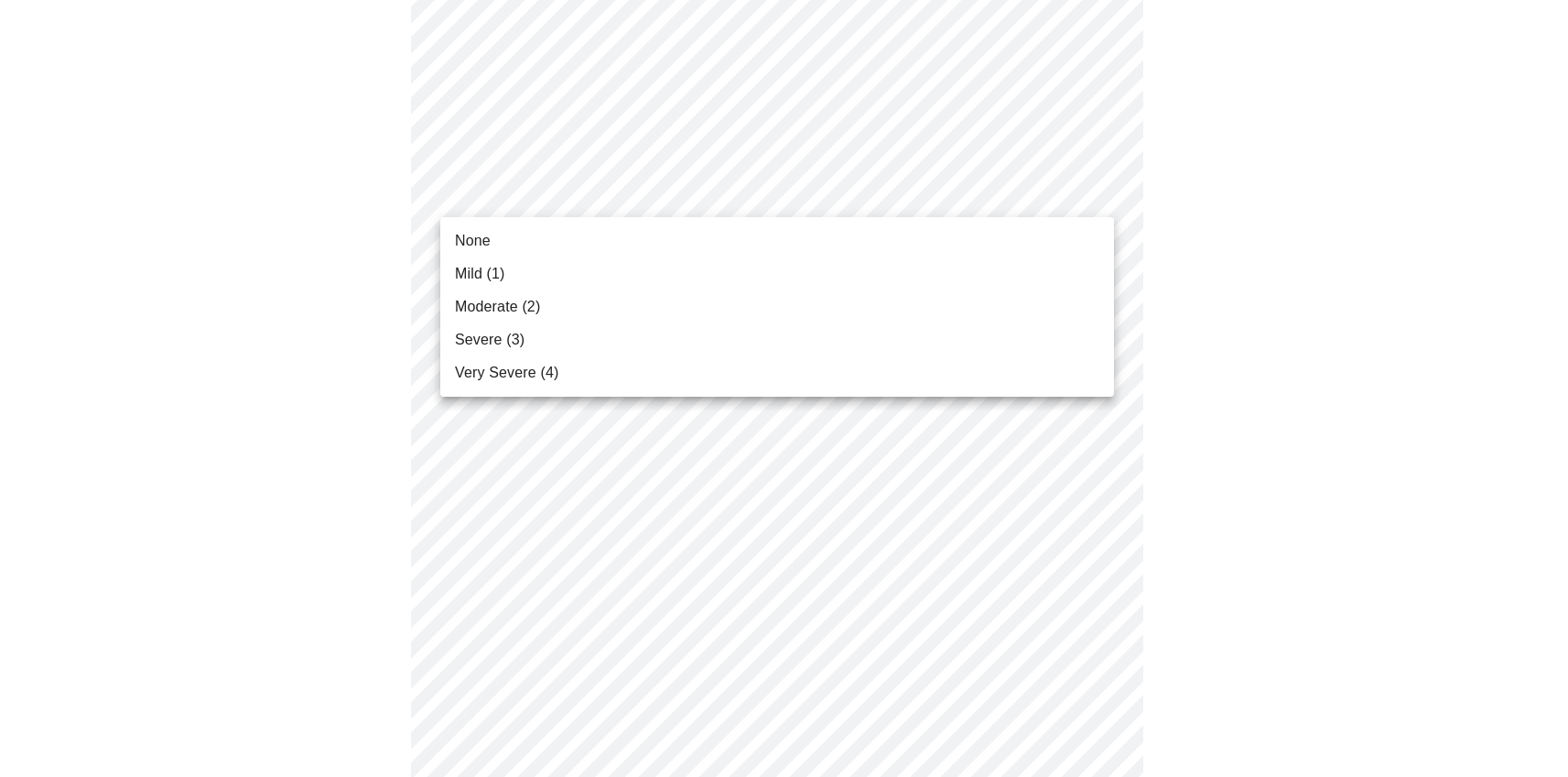
click at [512, 243] on li "None" at bounding box center [778, 241] width 674 height 33
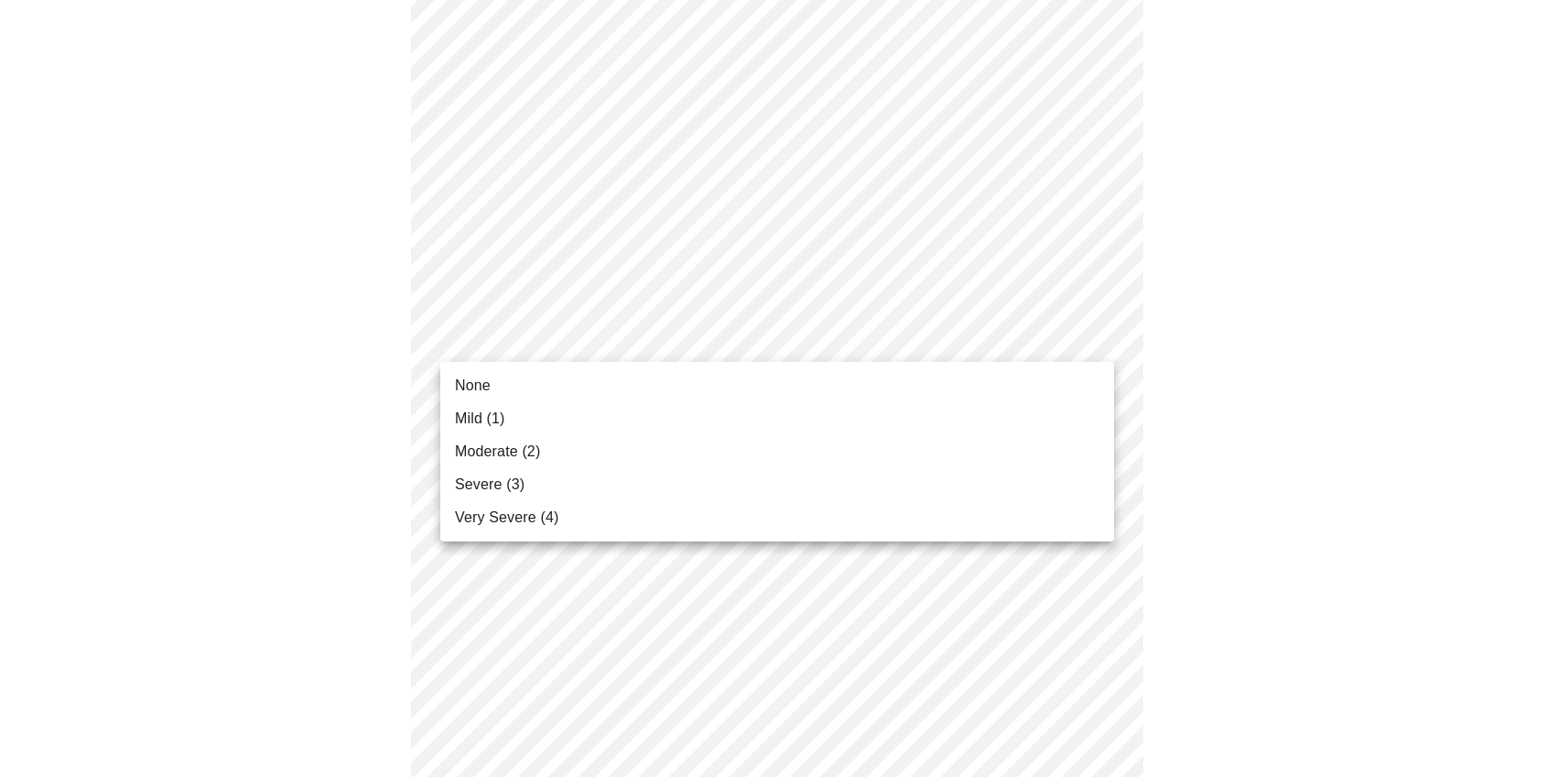
click at [475, 387] on span "None" at bounding box center [473, 386] width 36 height 22
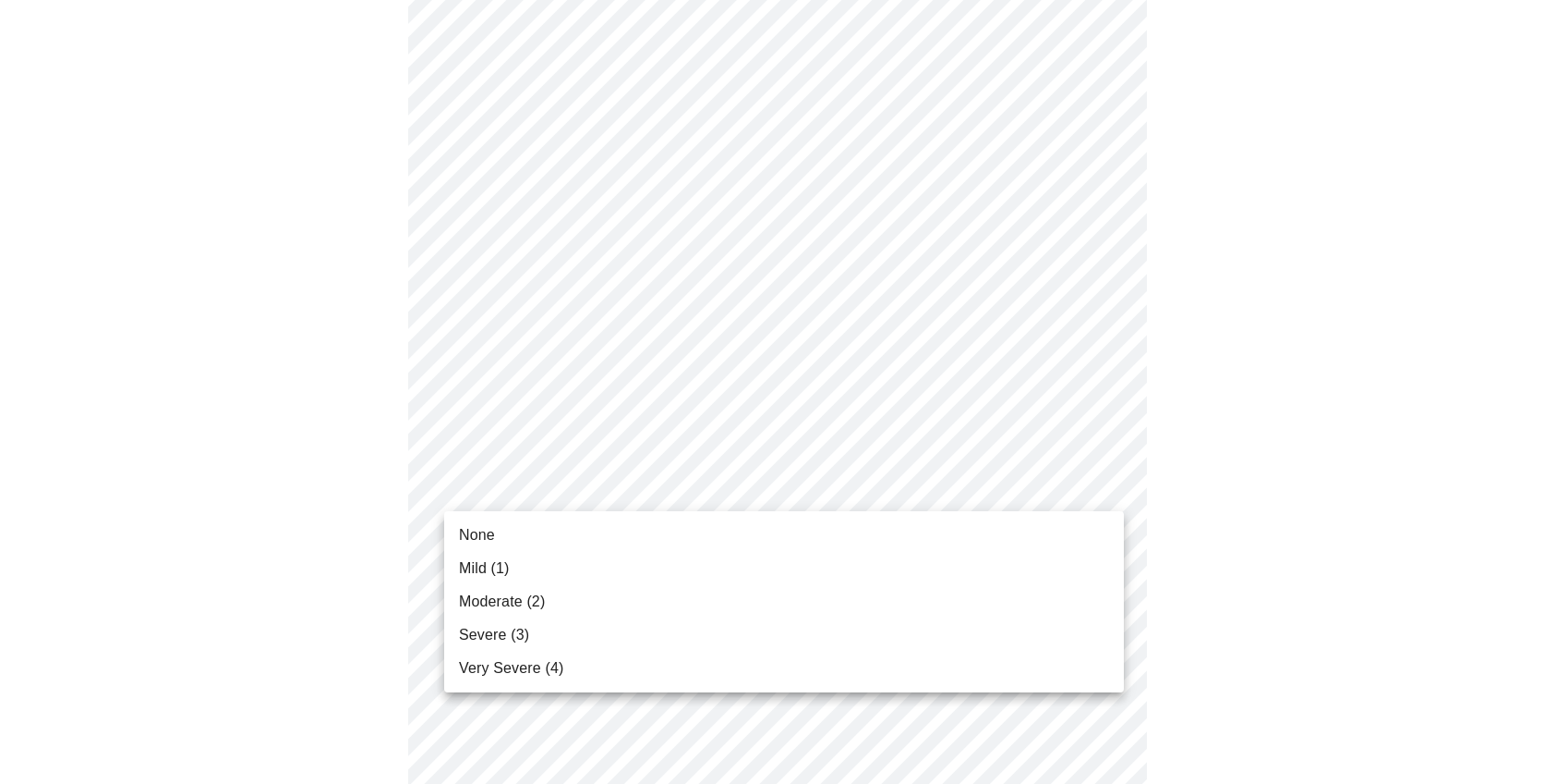
click at [469, 529] on span "None" at bounding box center [477, 535] width 36 height 22
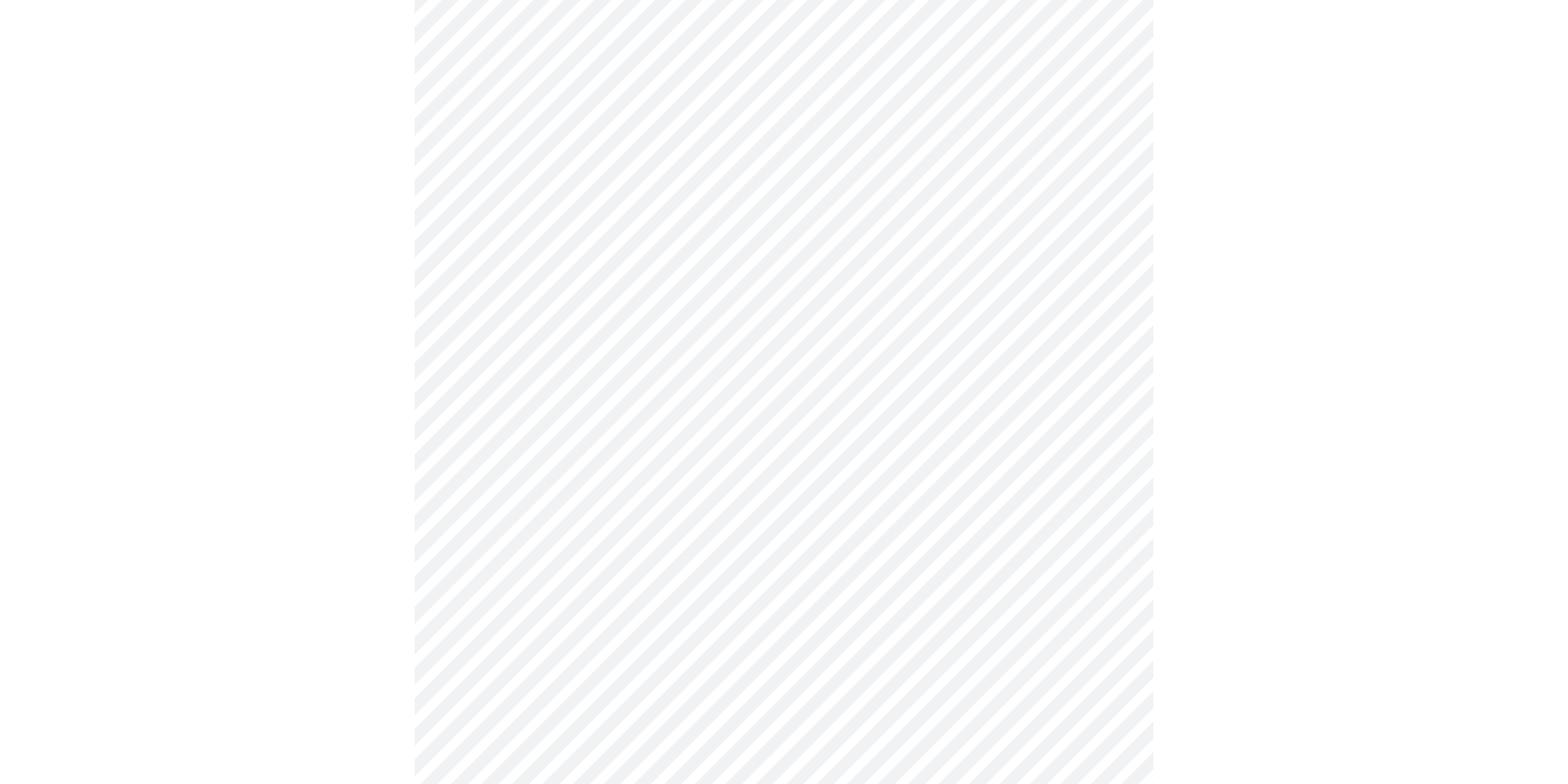
scroll to position [756, 0]
click at [865, 372] on body "MyMenopauseRx Appointments Messaging Labs 1 Uploads Medications Community Refer…" at bounding box center [784, 163] width 1554 height 1824
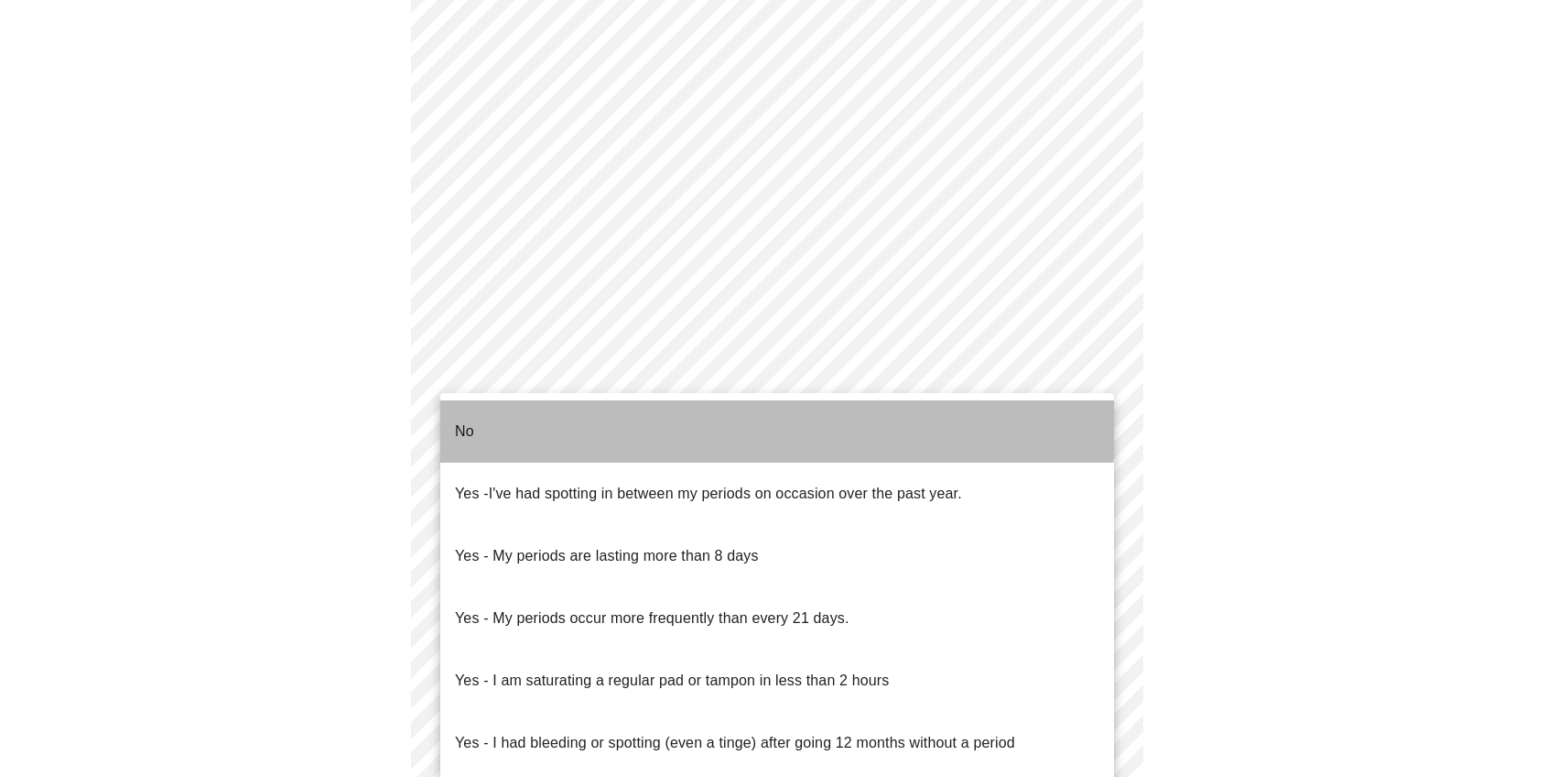
click at [684, 417] on li "No" at bounding box center [778, 432] width 674 height 63
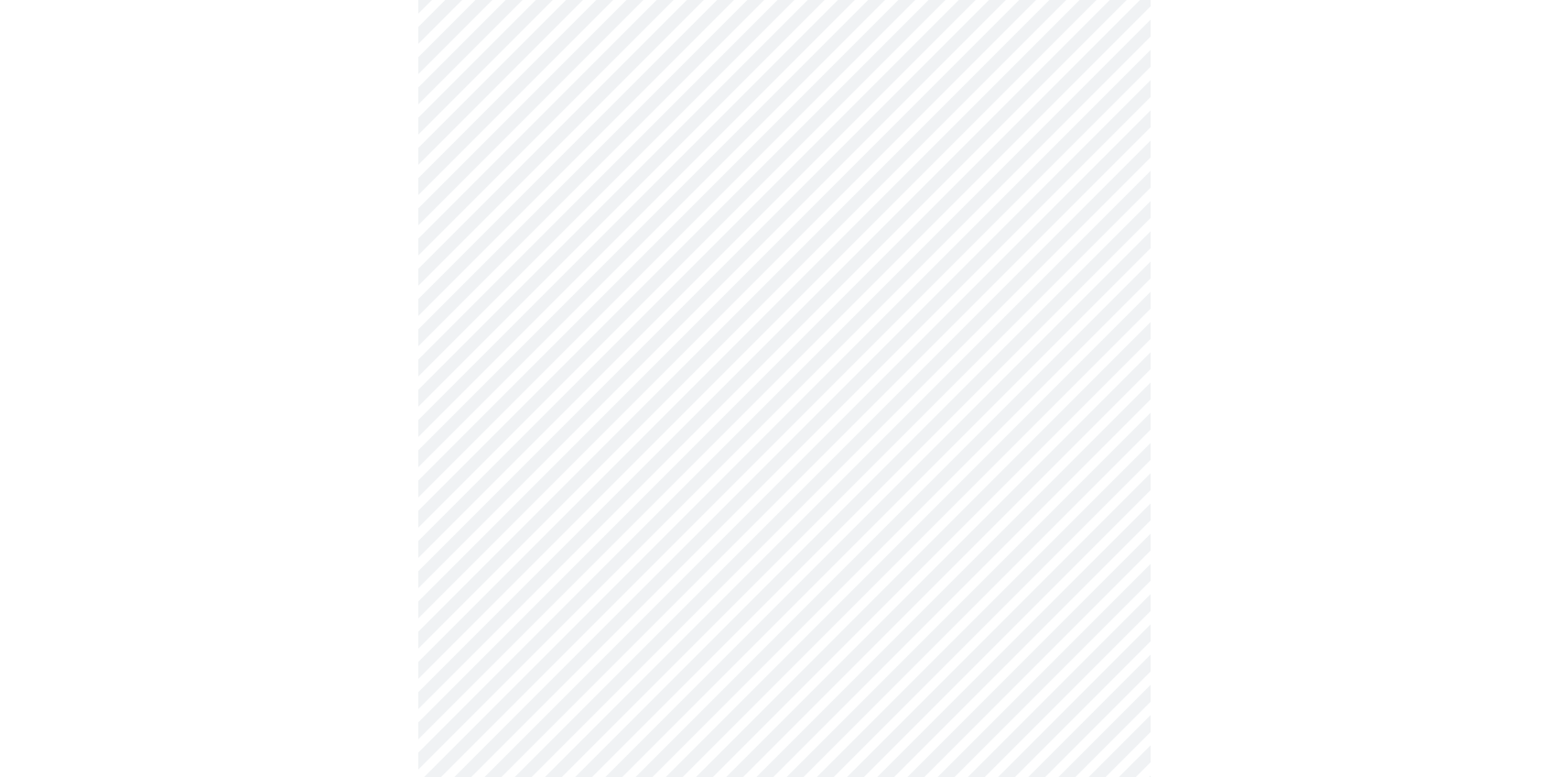
click at [648, 514] on body "MyMenopauseRx Appointments Messaging Labs 1 Uploads Medications Community Refer…" at bounding box center [784, 157] width 1553 height 1797
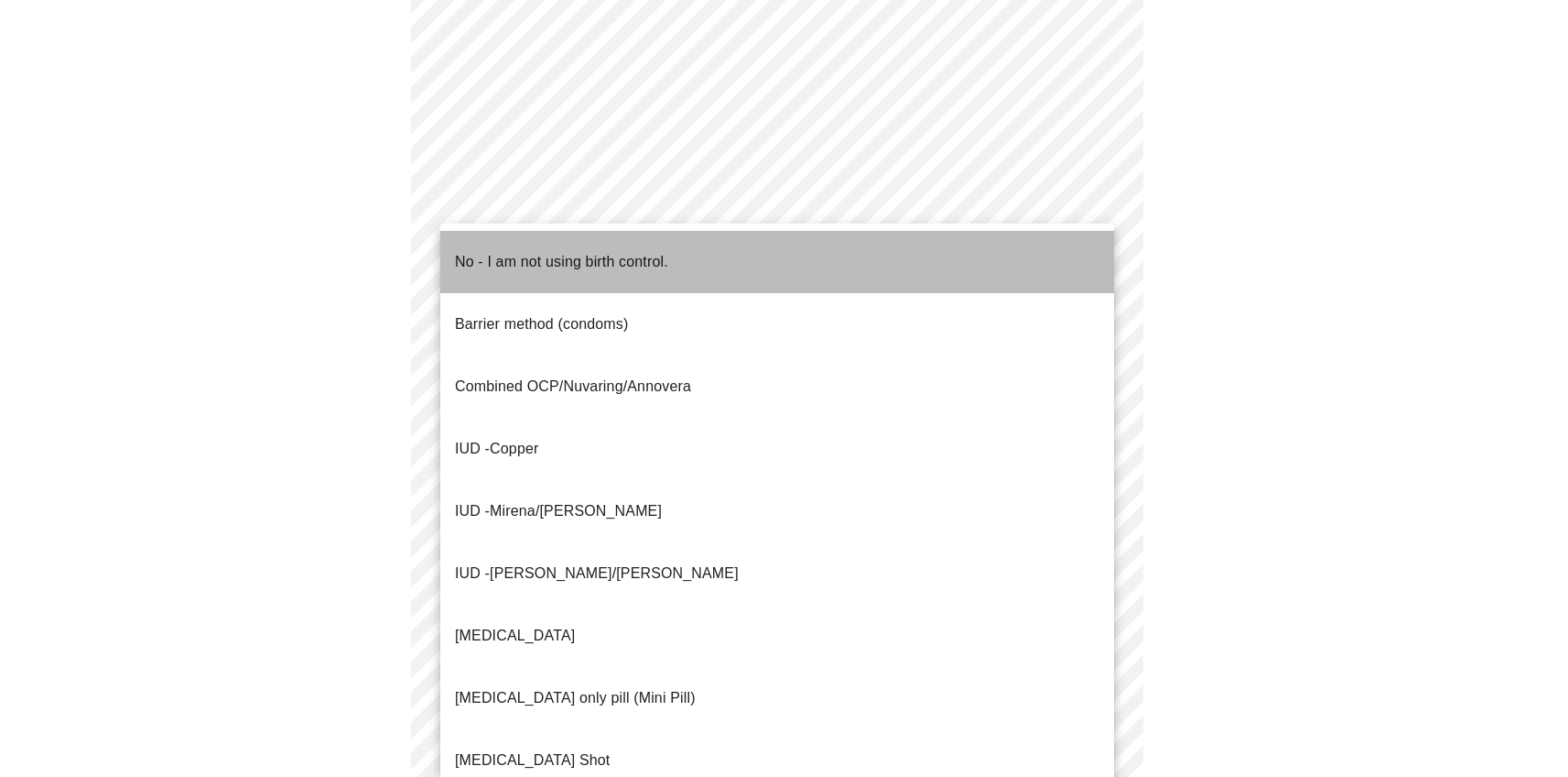
click at [555, 253] on p "No - I am not using birth control." at bounding box center [562, 262] width 213 height 22
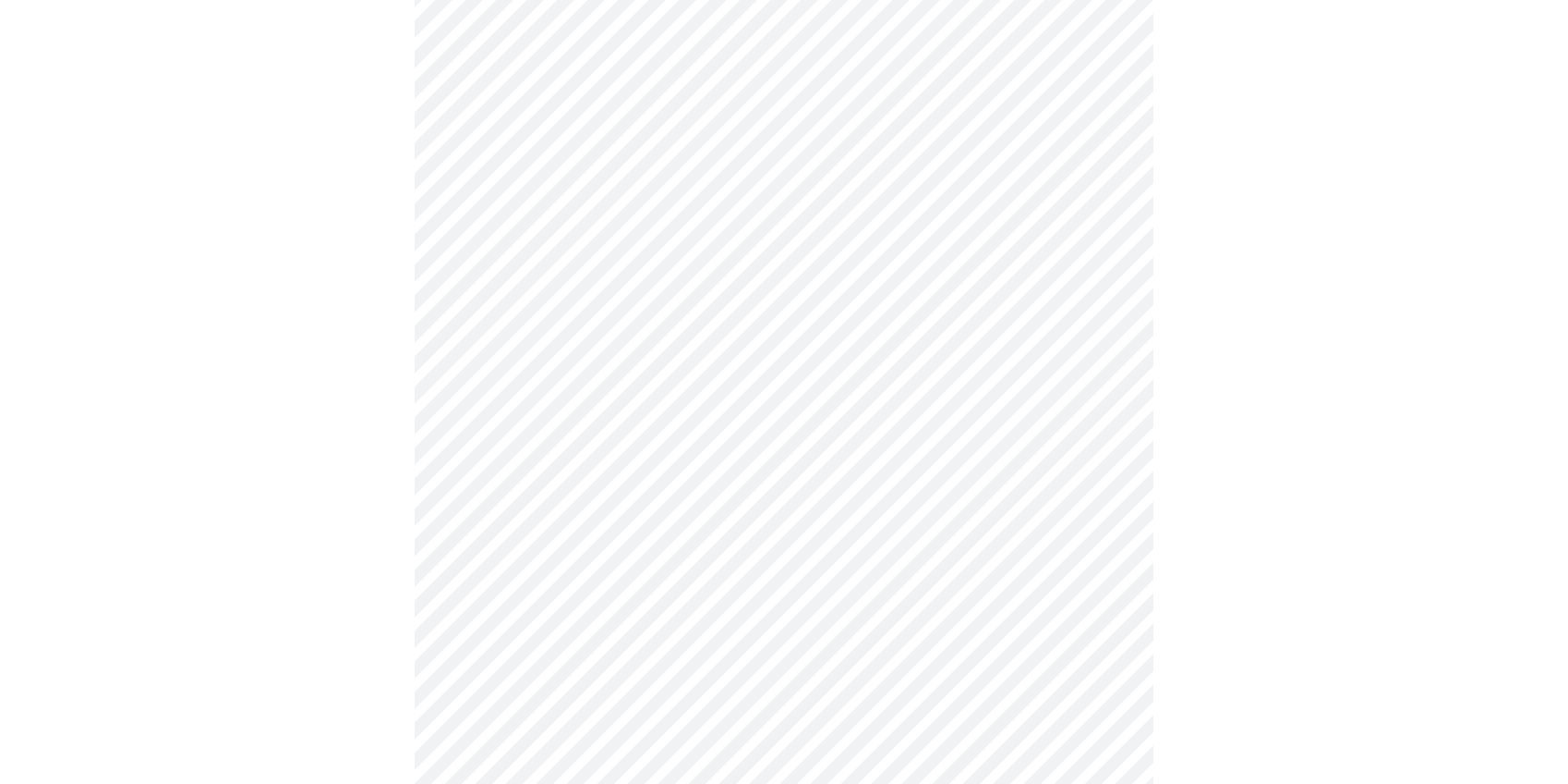
scroll to position [977, 0]
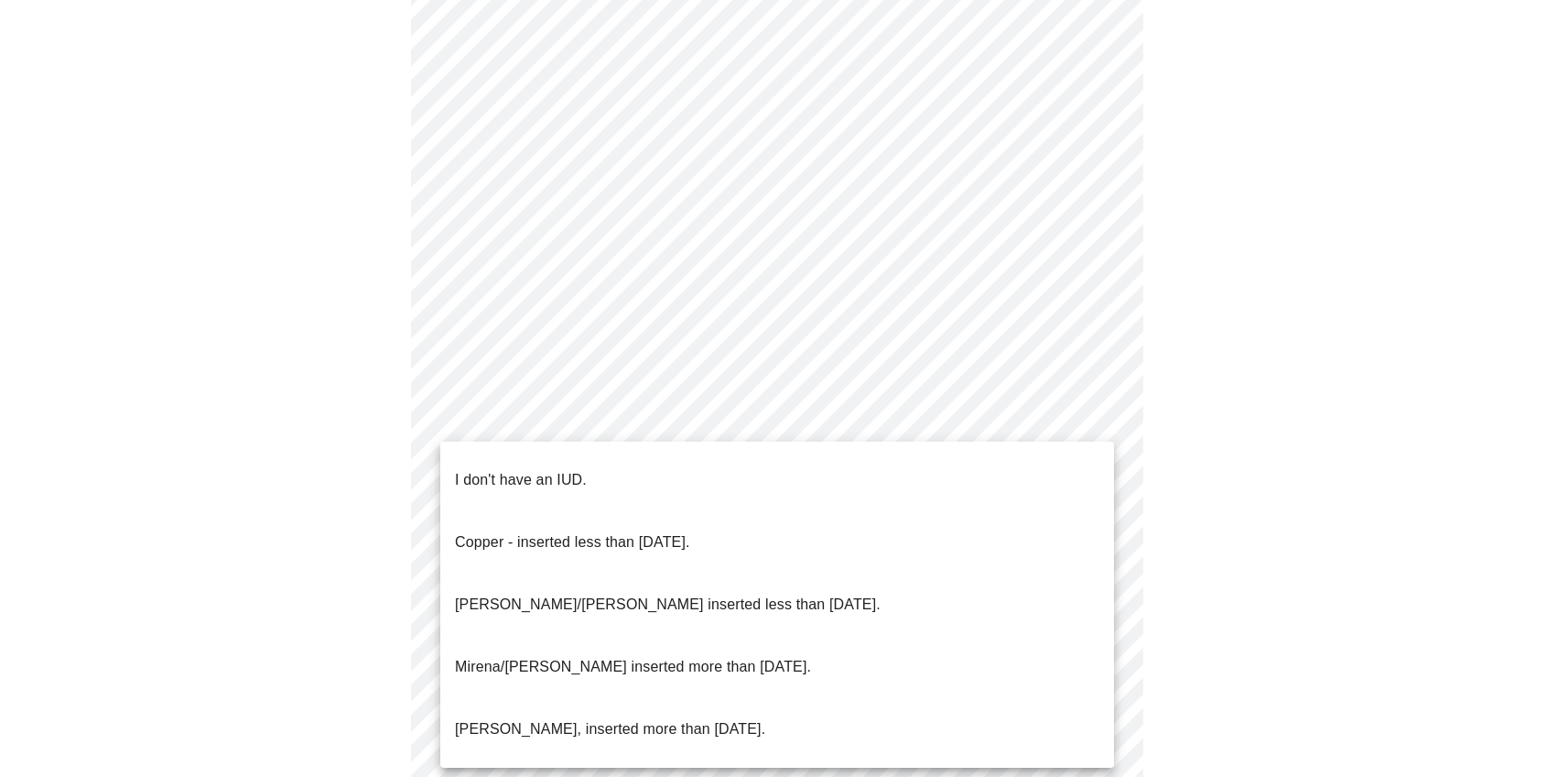
click at [517, 469] on p "I don't have an IUD." at bounding box center [521, 480] width 132 height 22
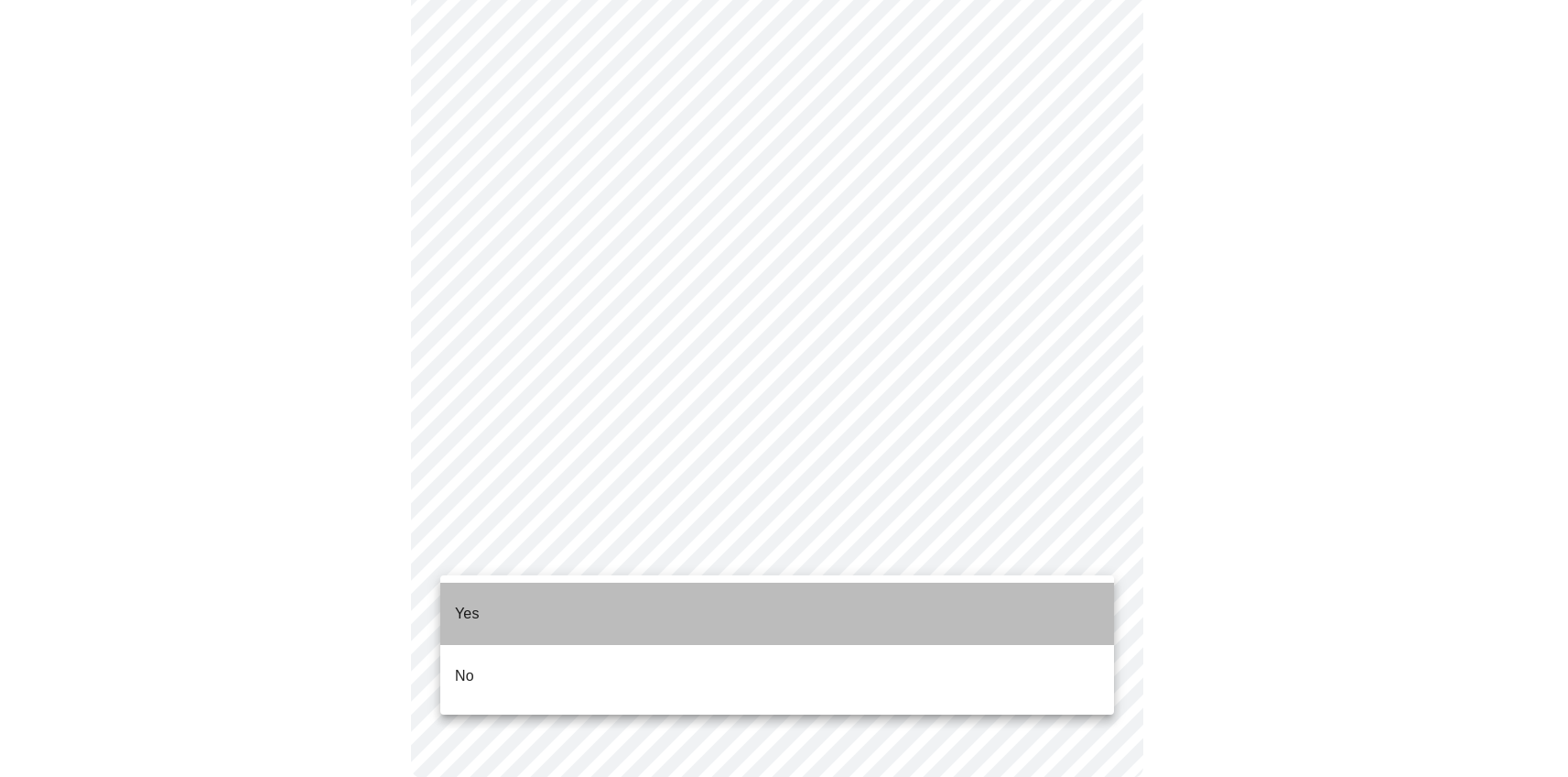
click at [504, 589] on li "Yes" at bounding box center [778, 614] width 674 height 63
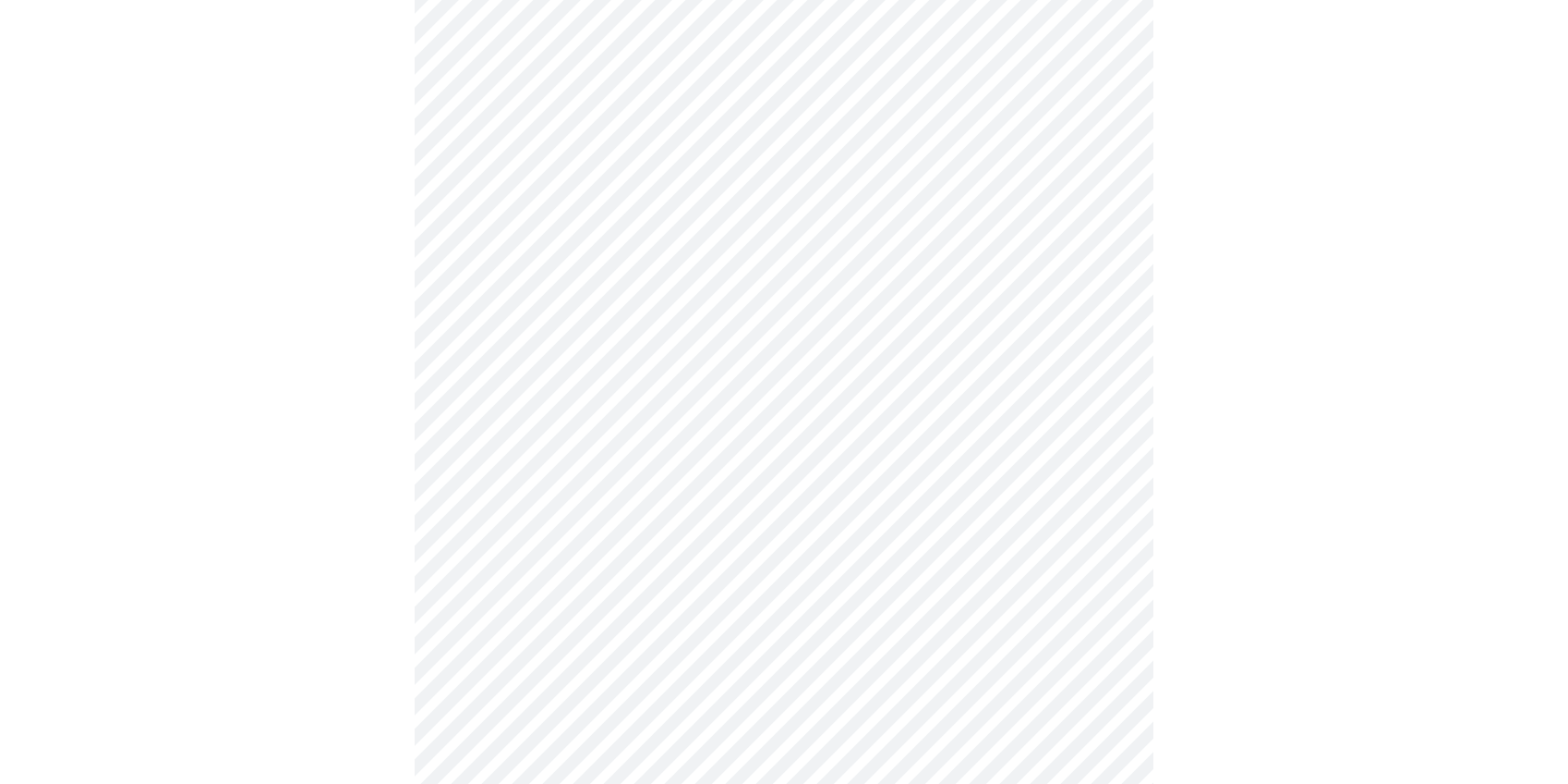
scroll to position [242, 0]
click at [618, 399] on body "MyMenopauseRx Appointments Messaging Labs 1 Uploads Medications Community Refer…" at bounding box center [784, 449] width 1554 height 1366
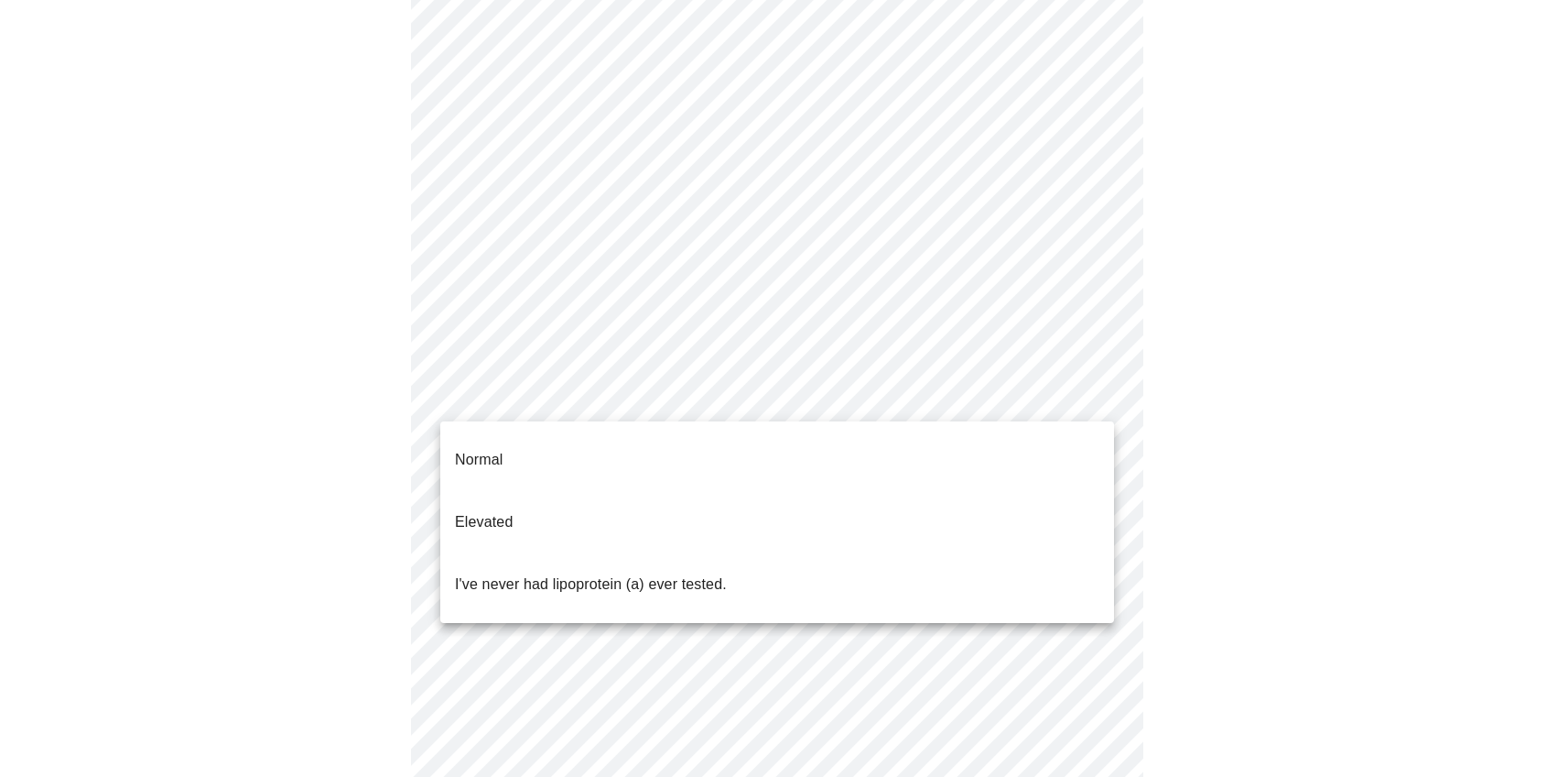
click at [1228, 422] on div at bounding box center [784, 388] width 1568 height 777
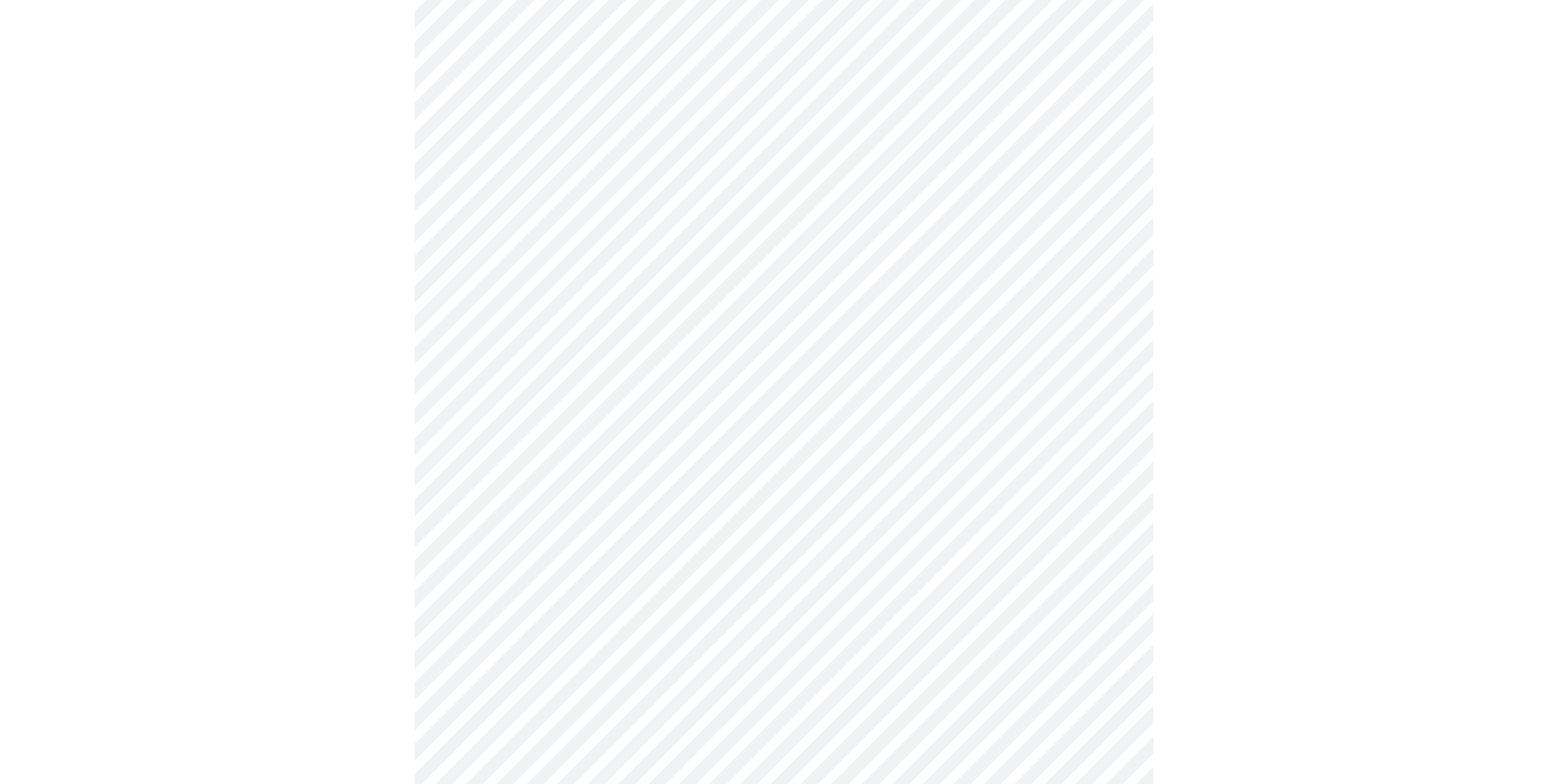
scroll to position [274, 0]
click at [1051, 372] on body "MyMenopauseRx Appointments Messaging Labs 1 Uploads Medications Community Refer…" at bounding box center [784, 416] width 1554 height 1366
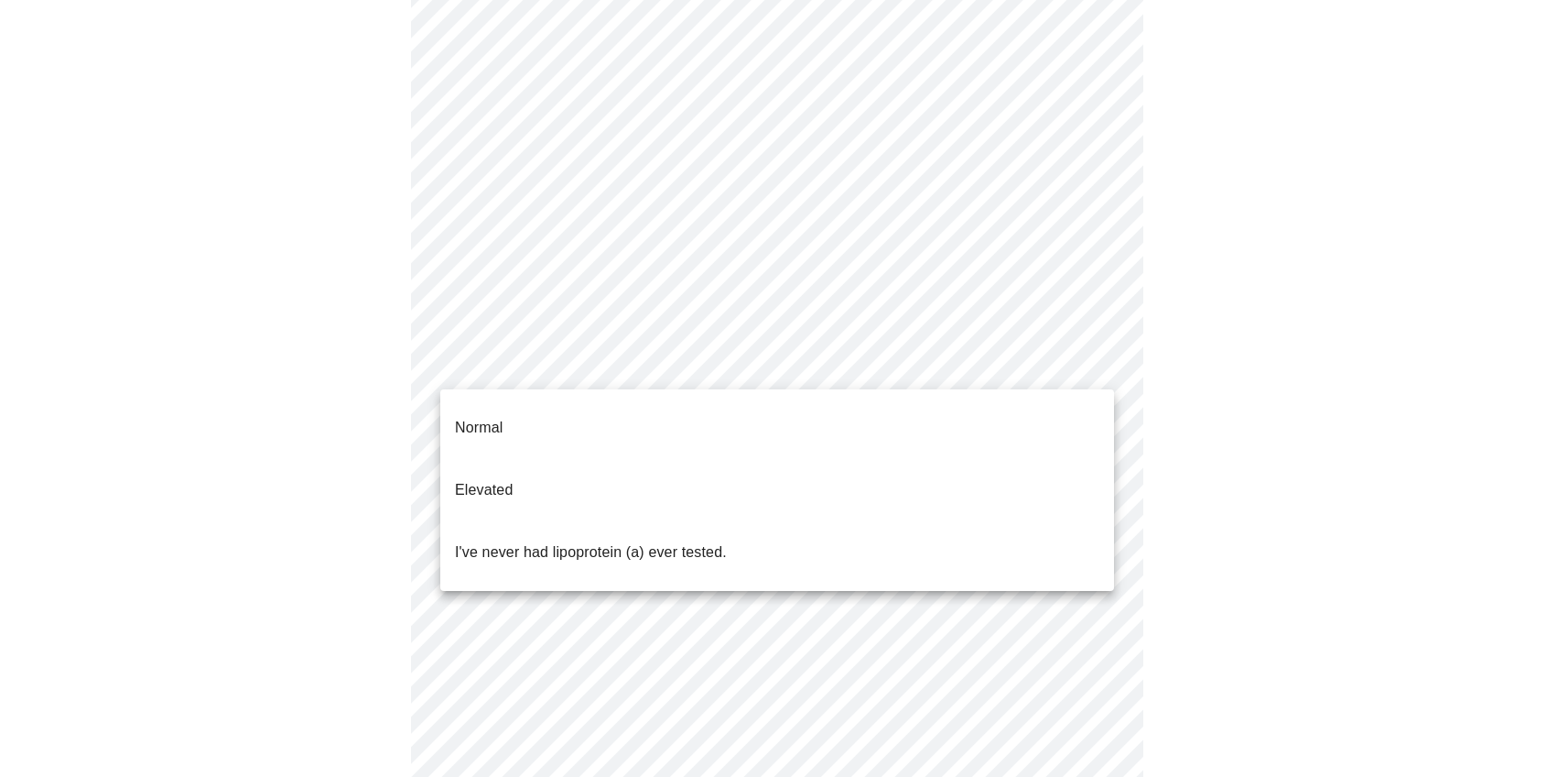
click at [679, 541] on p "I've never had lipoprotein (a) ever tested." at bounding box center [592, 552] width 272 height 22
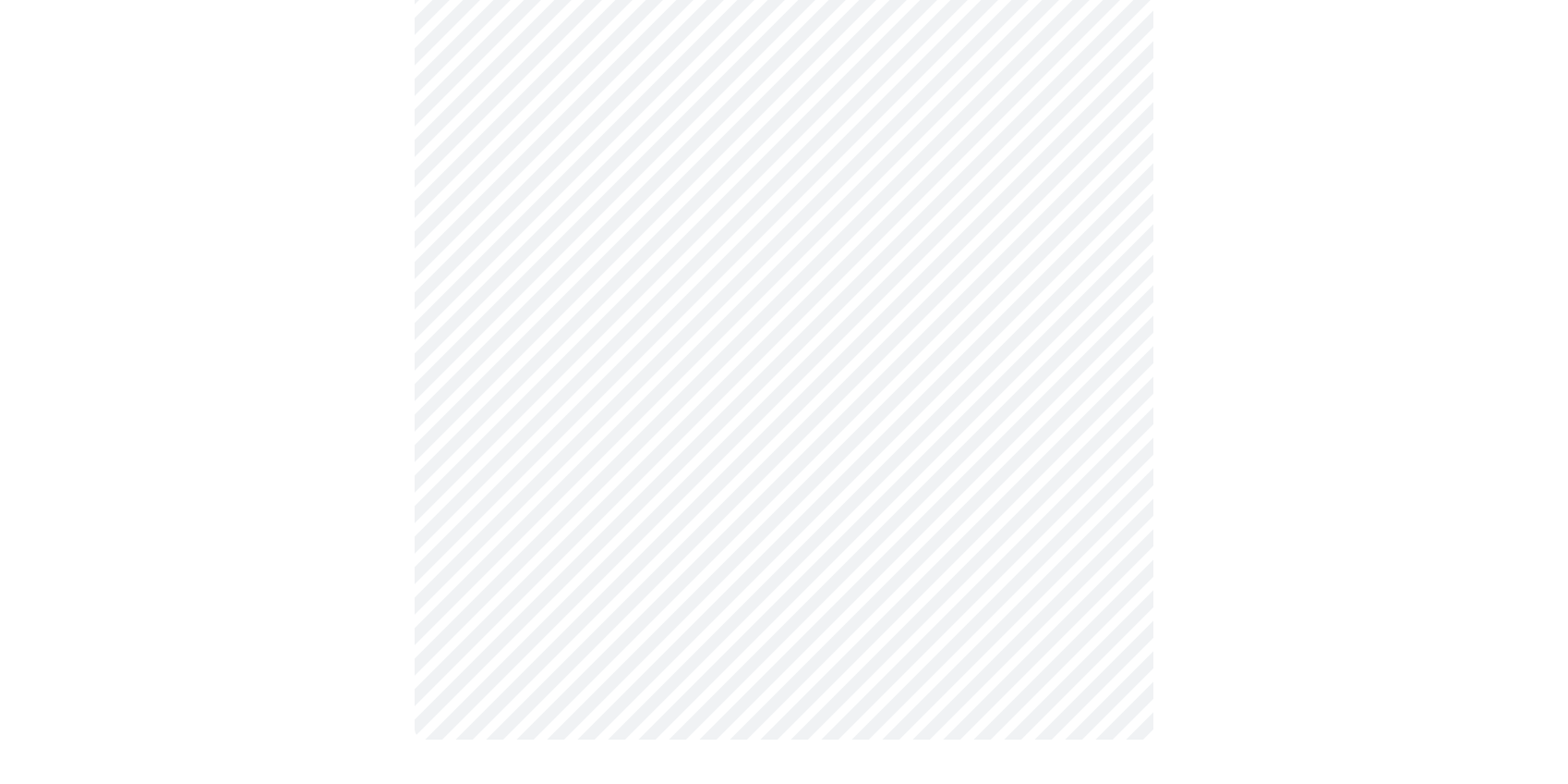
scroll to position [0, 0]
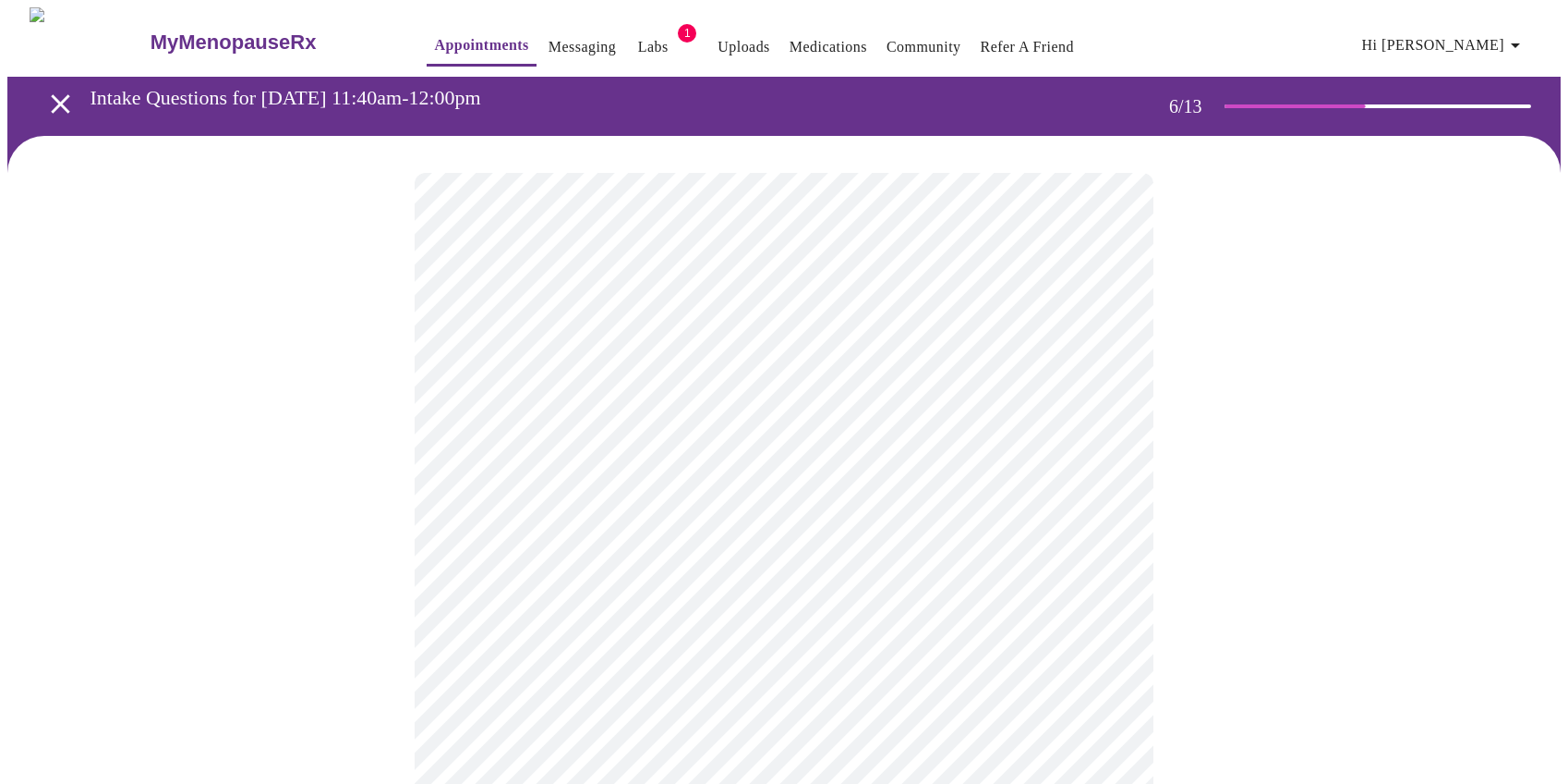
click at [1218, 498] on div at bounding box center [784, 559] width 1554 height 847
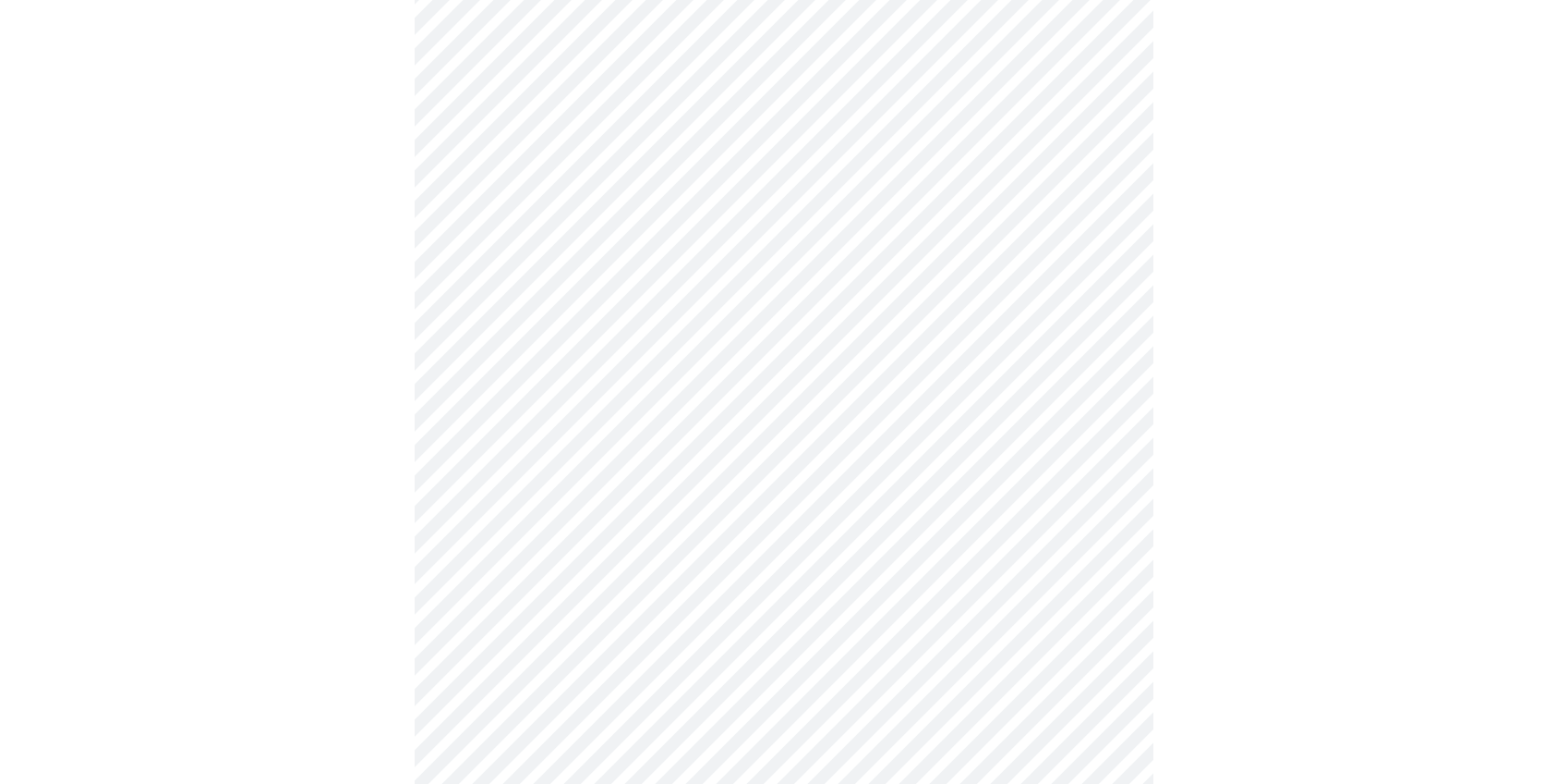
scroll to position [4937, 0]
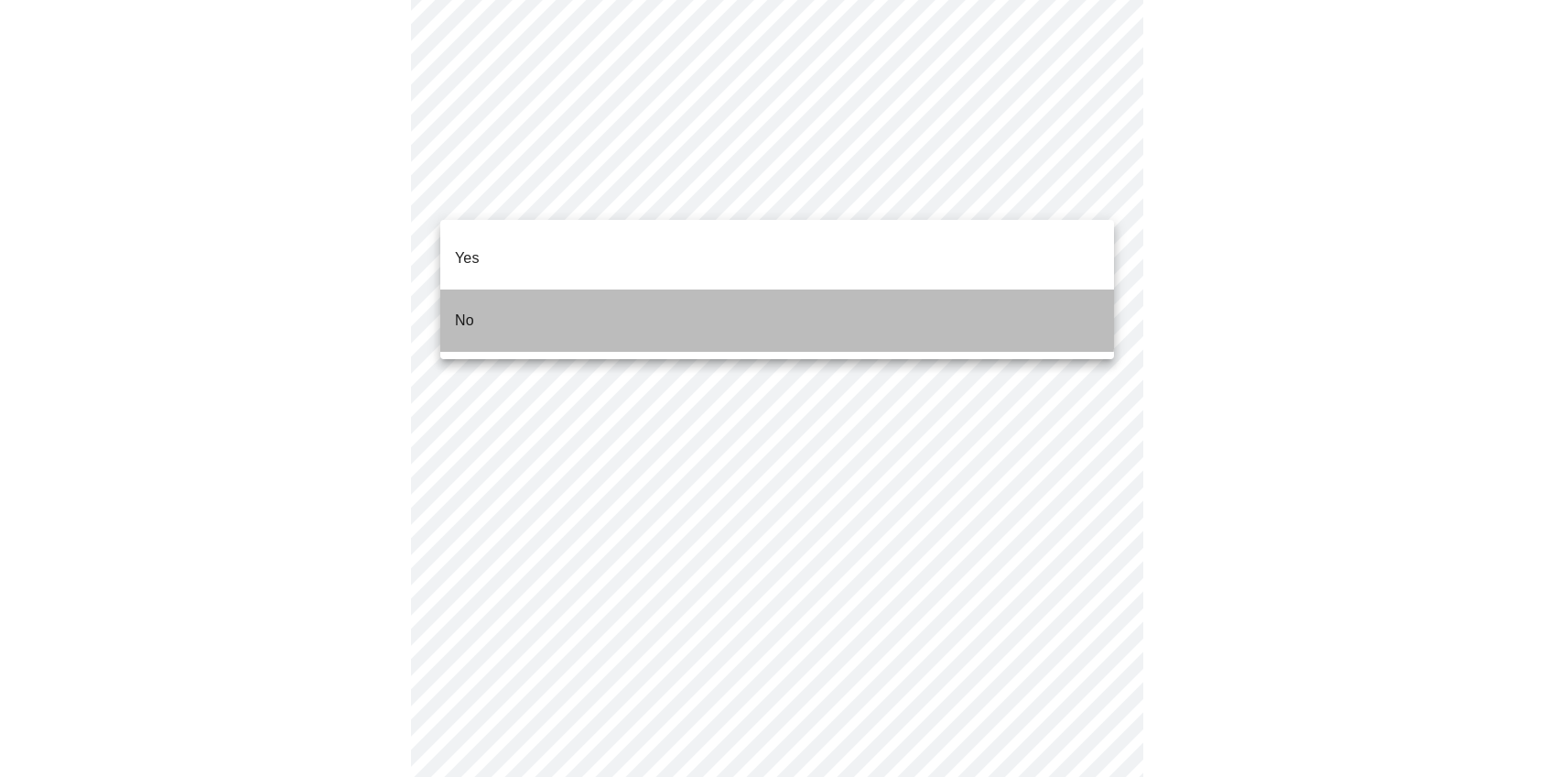
click at [556, 289] on li "No" at bounding box center [778, 320] width 674 height 63
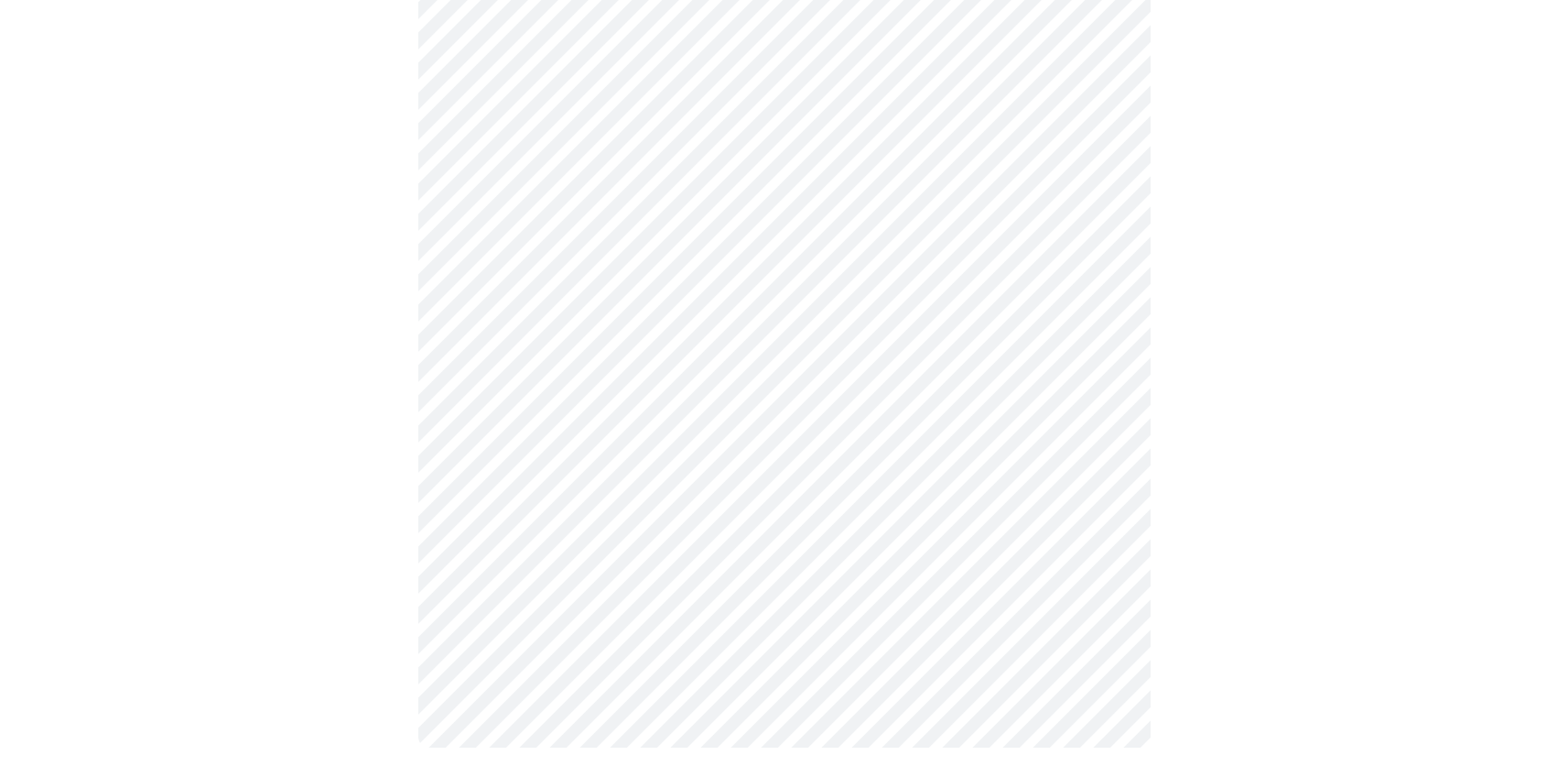
scroll to position [0, 0]
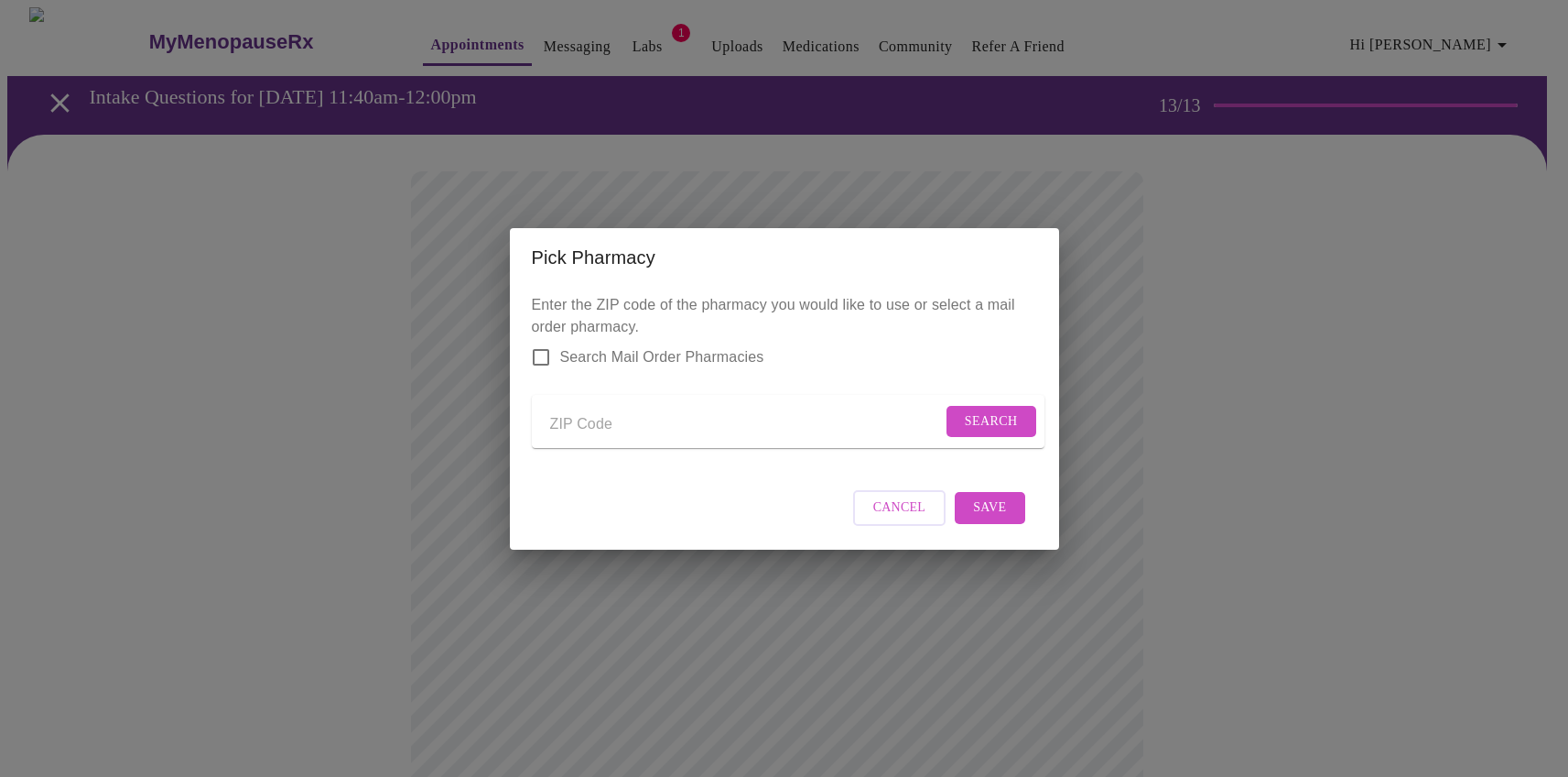
click at [608, 415] on input "Send a message to your care team" at bounding box center [746, 425] width 392 height 29
type input "75077"
click at [1009, 419] on button "Search" at bounding box center [992, 422] width 90 height 32
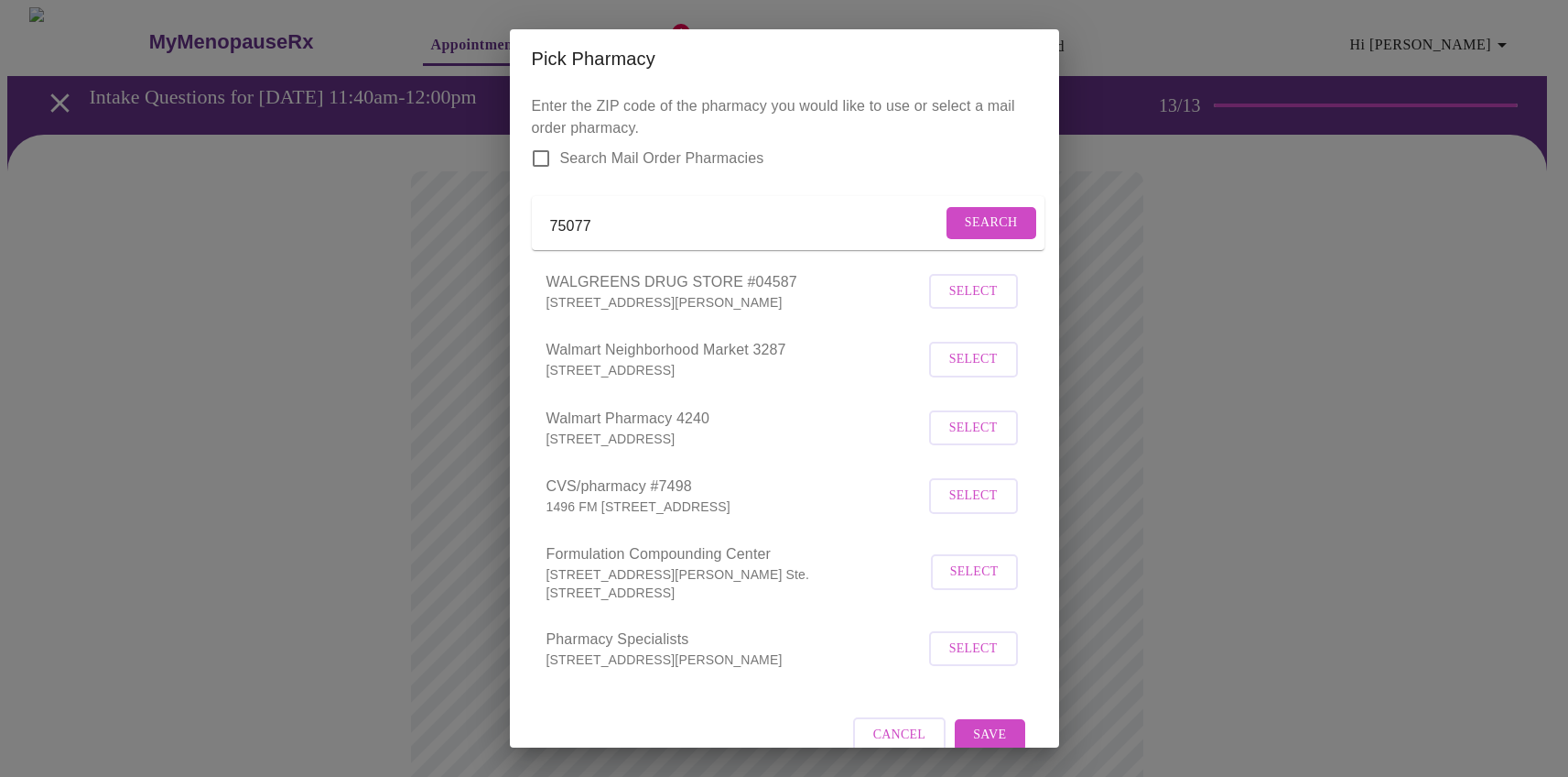
click at [964, 303] on span "Select" at bounding box center [974, 291] width 49 height 23
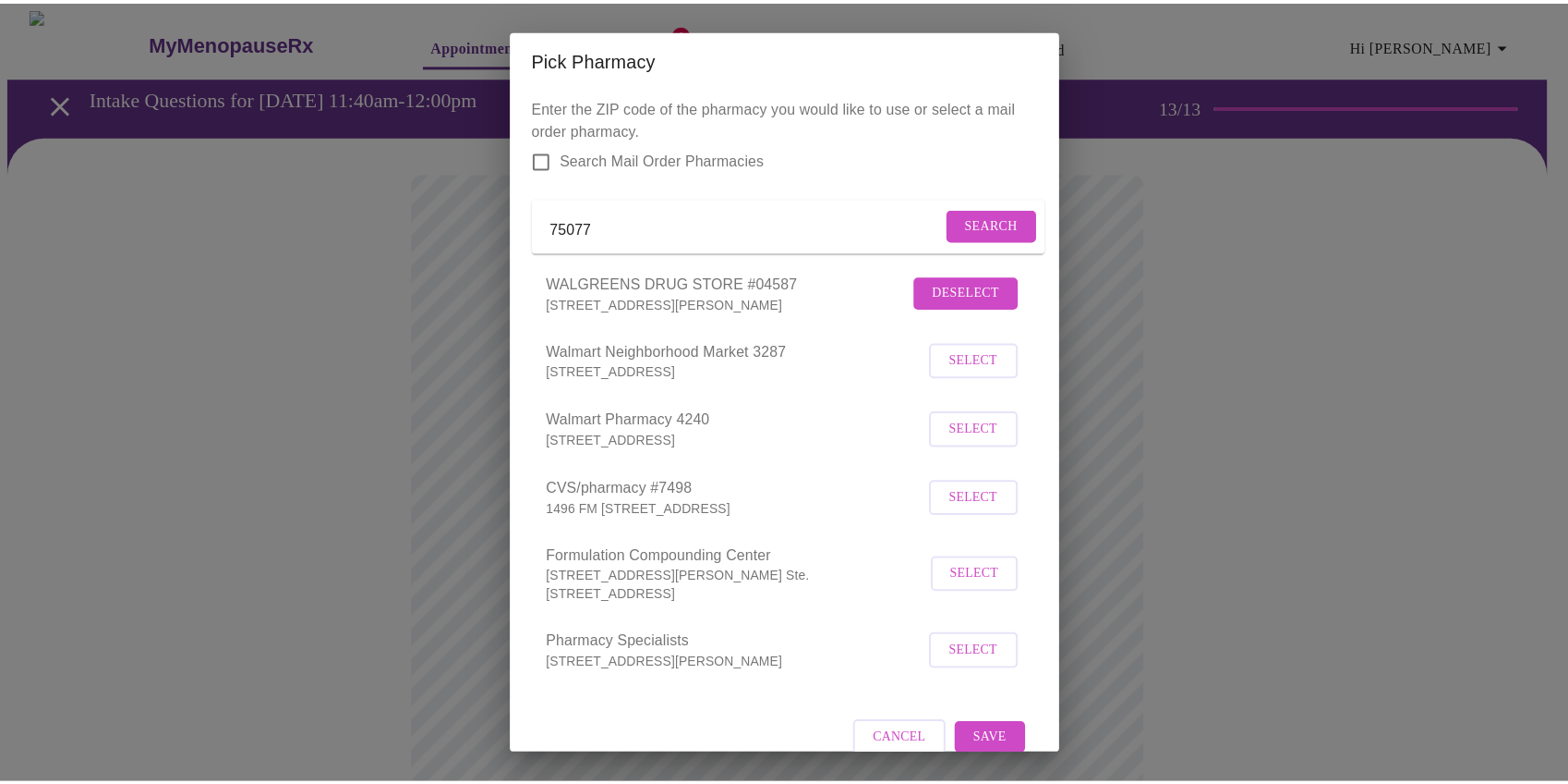
scroll to position [36, 0]
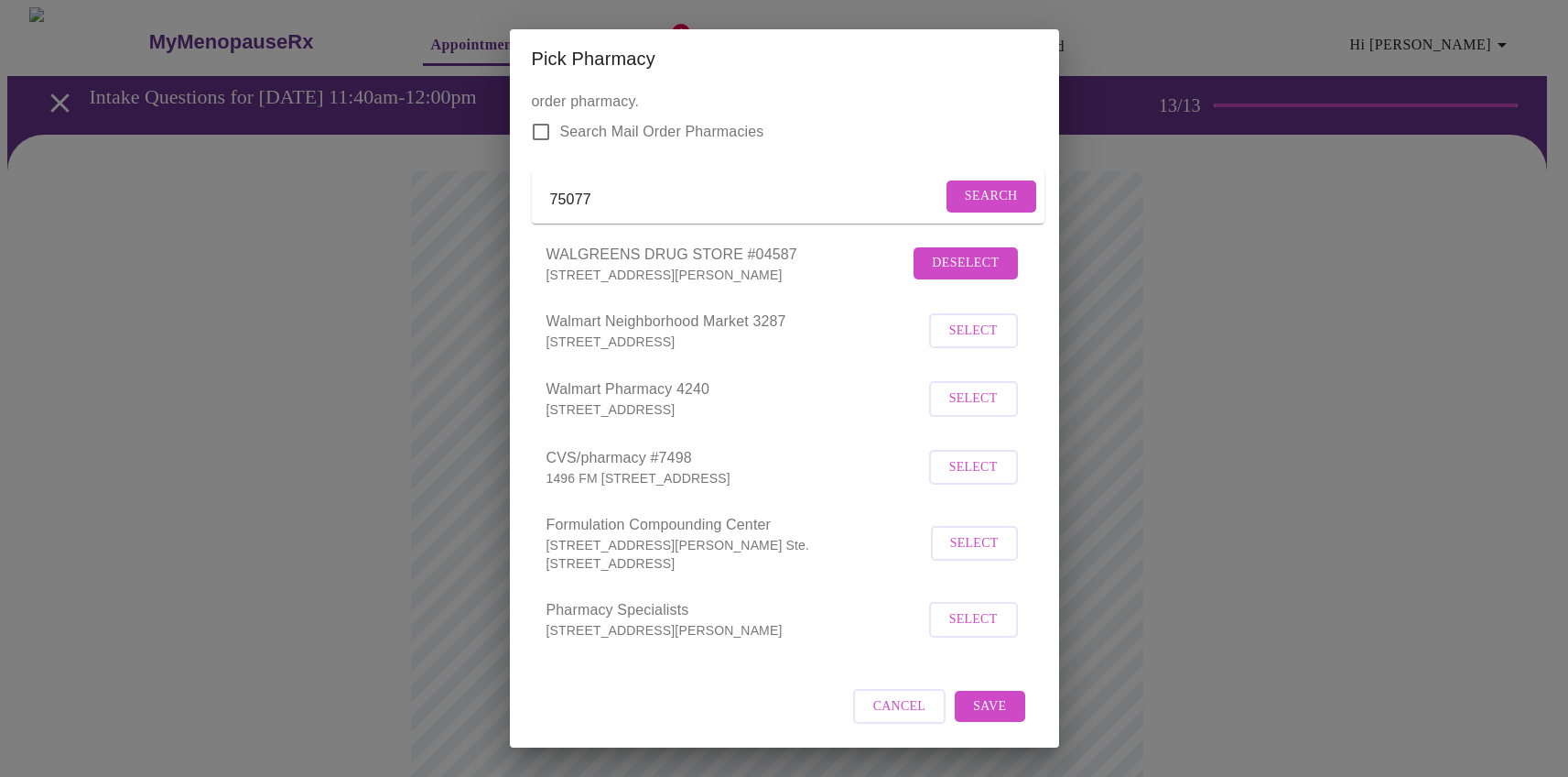
click at [974, 697] on span "Save" at bounding box center [990, 706] width 33 height 23
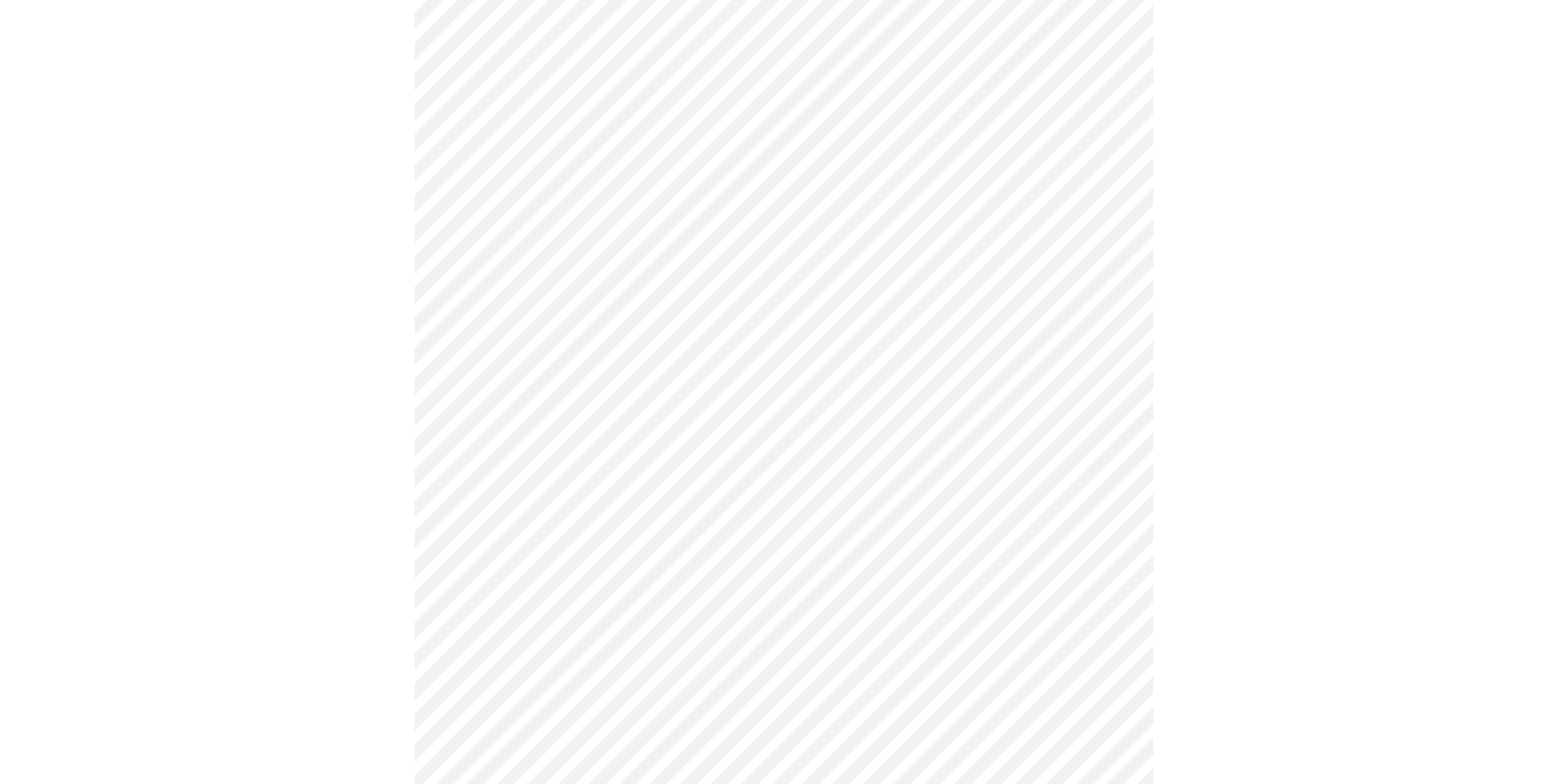
scroll to position [656, 0]
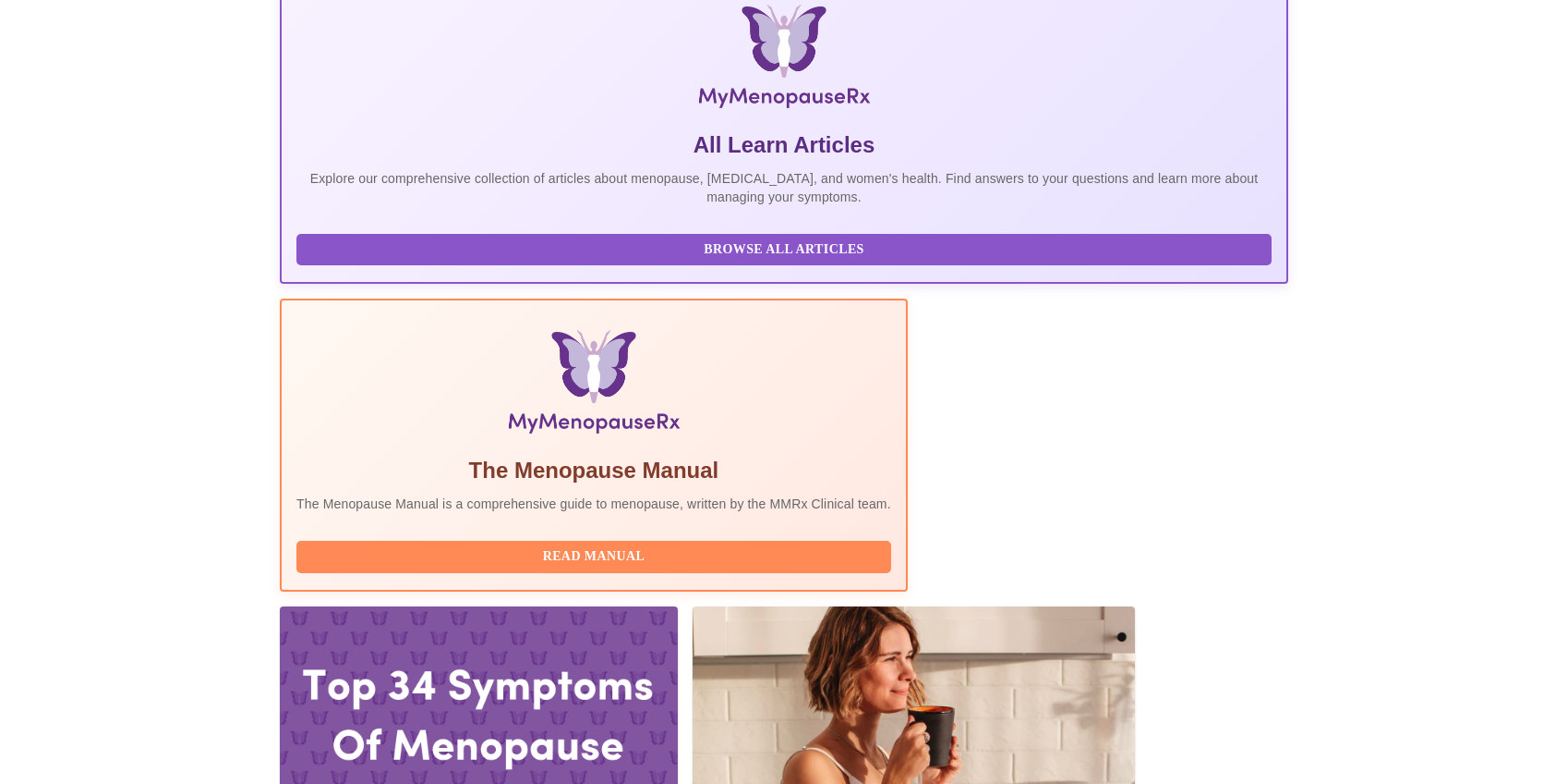
scroll to position [565, 0]
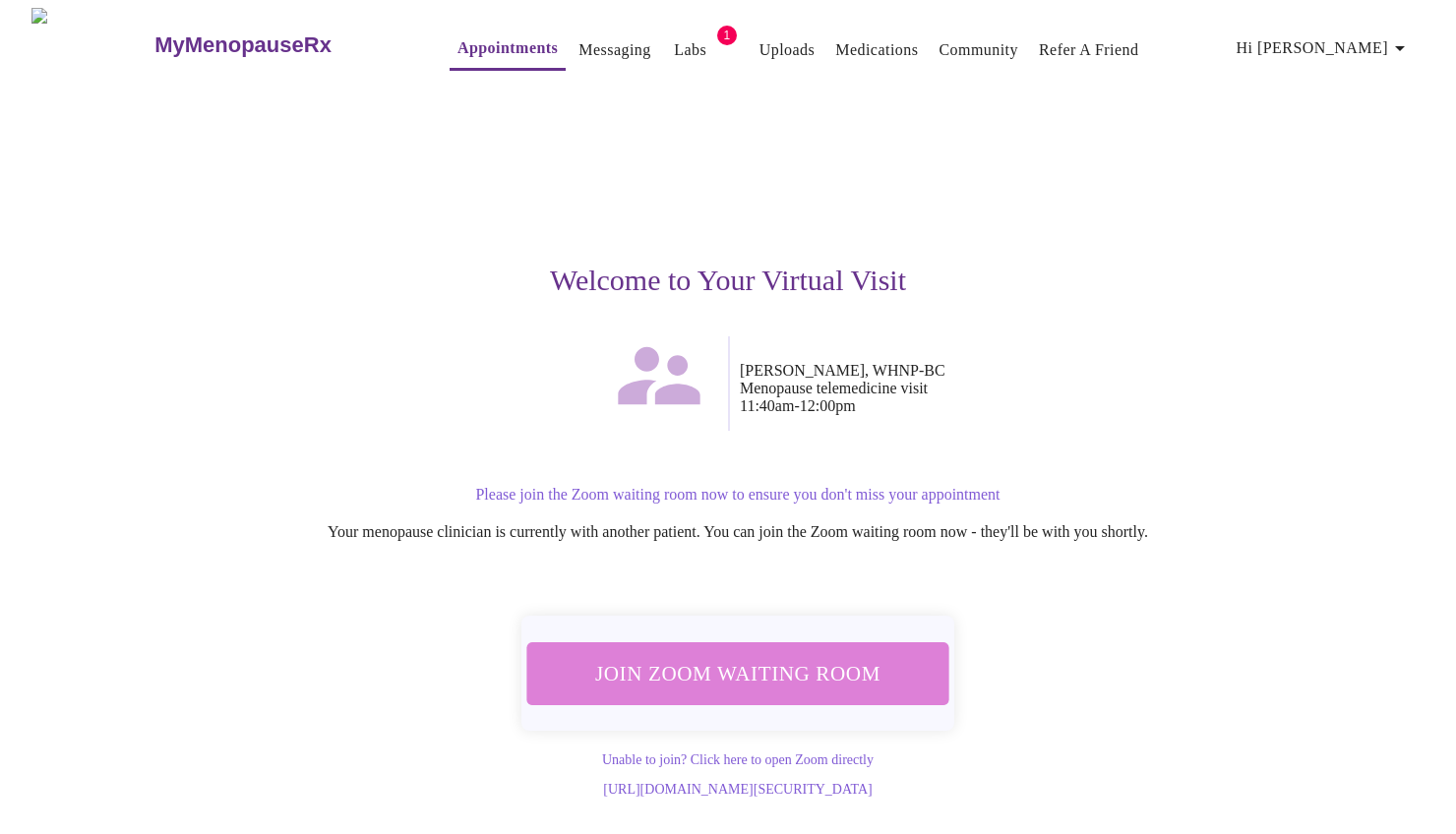
click at [765, 677] on span "Join Zoom Waiting Room" at bounding box center [737, 673] width 370 height 37
